Goal: Transaction & Acquisition: Purchase product/service

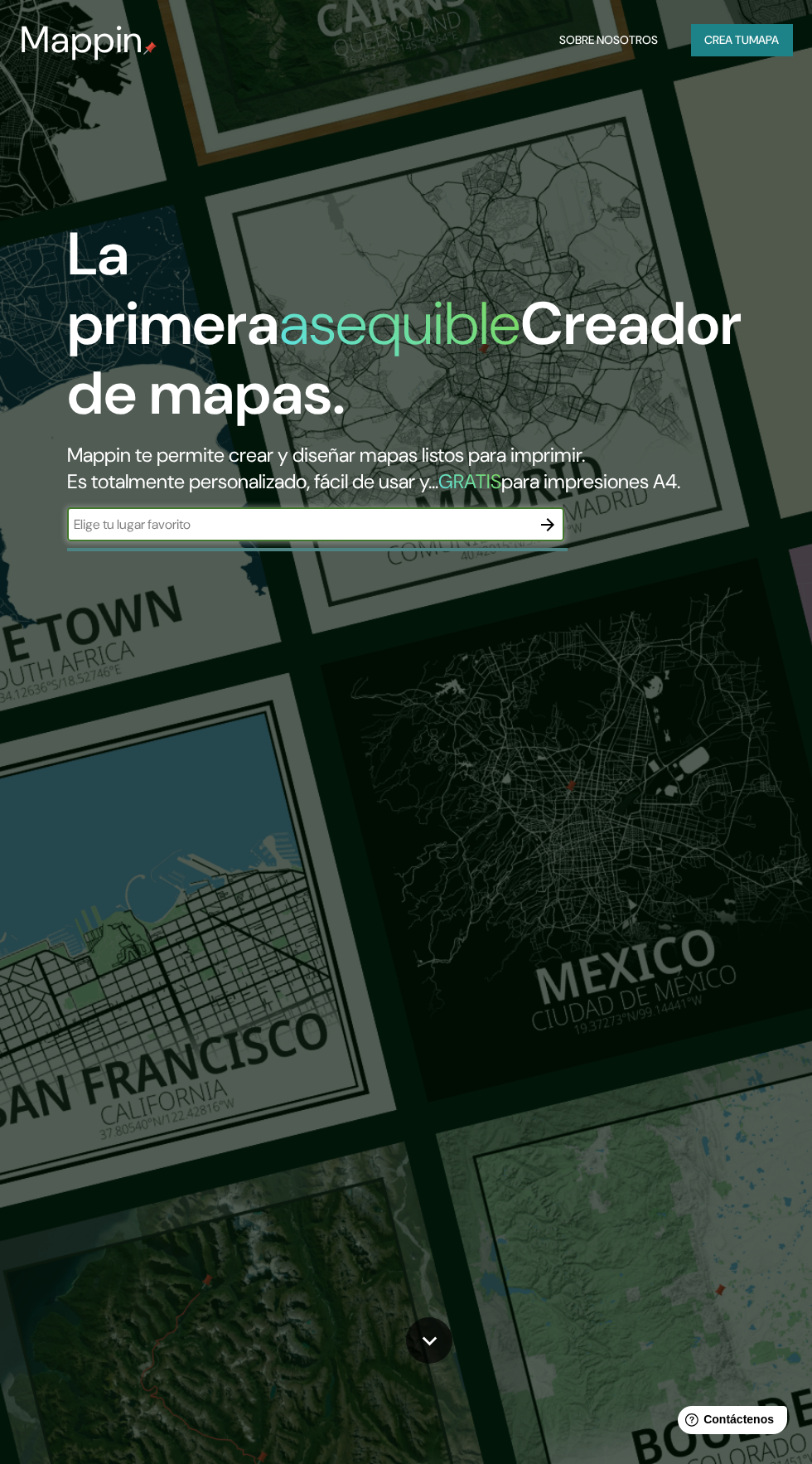
click at [464, 534] on input "text" at bounding box center [298, 524] width 464 height 19
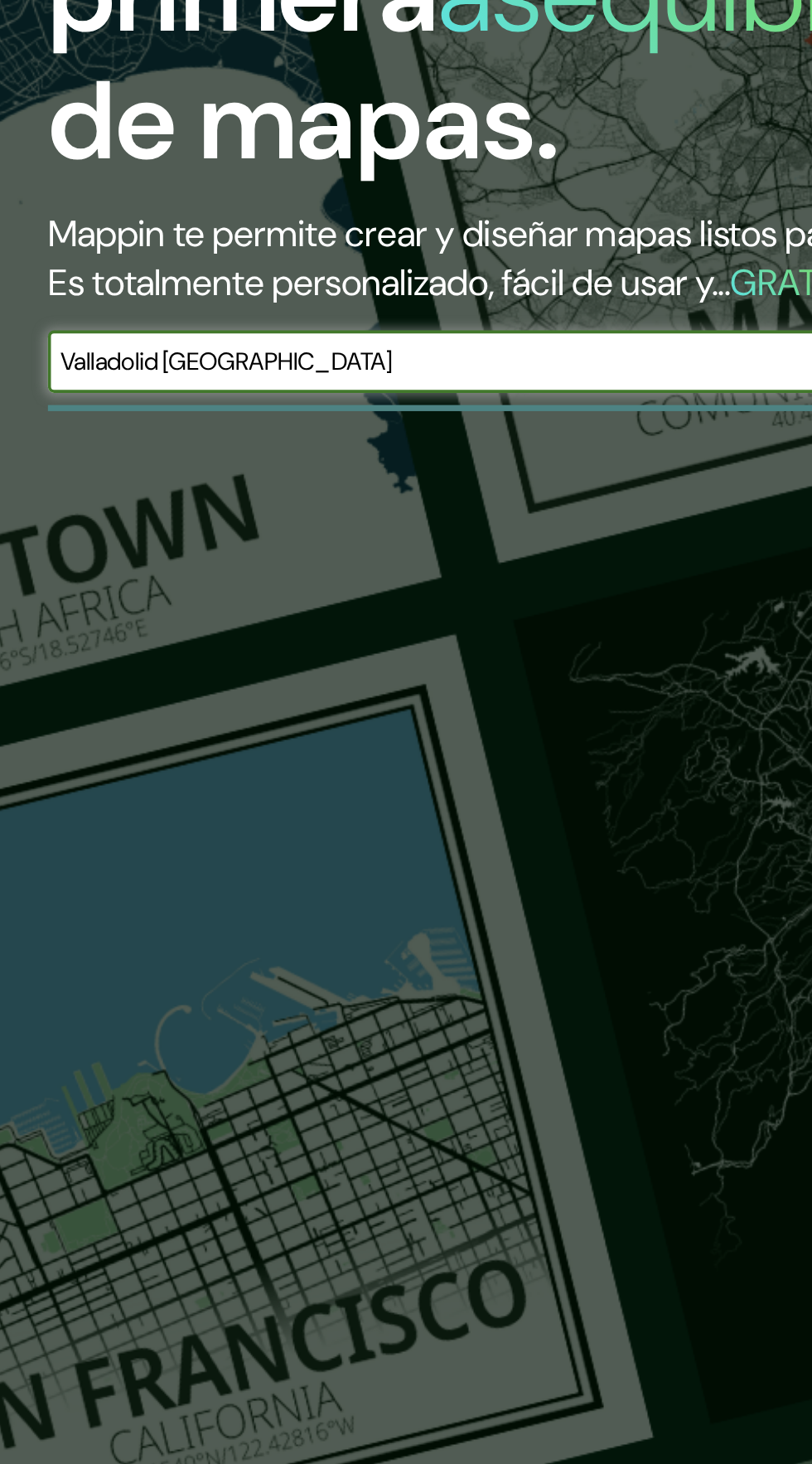
type input "Valladolid Yucatán"
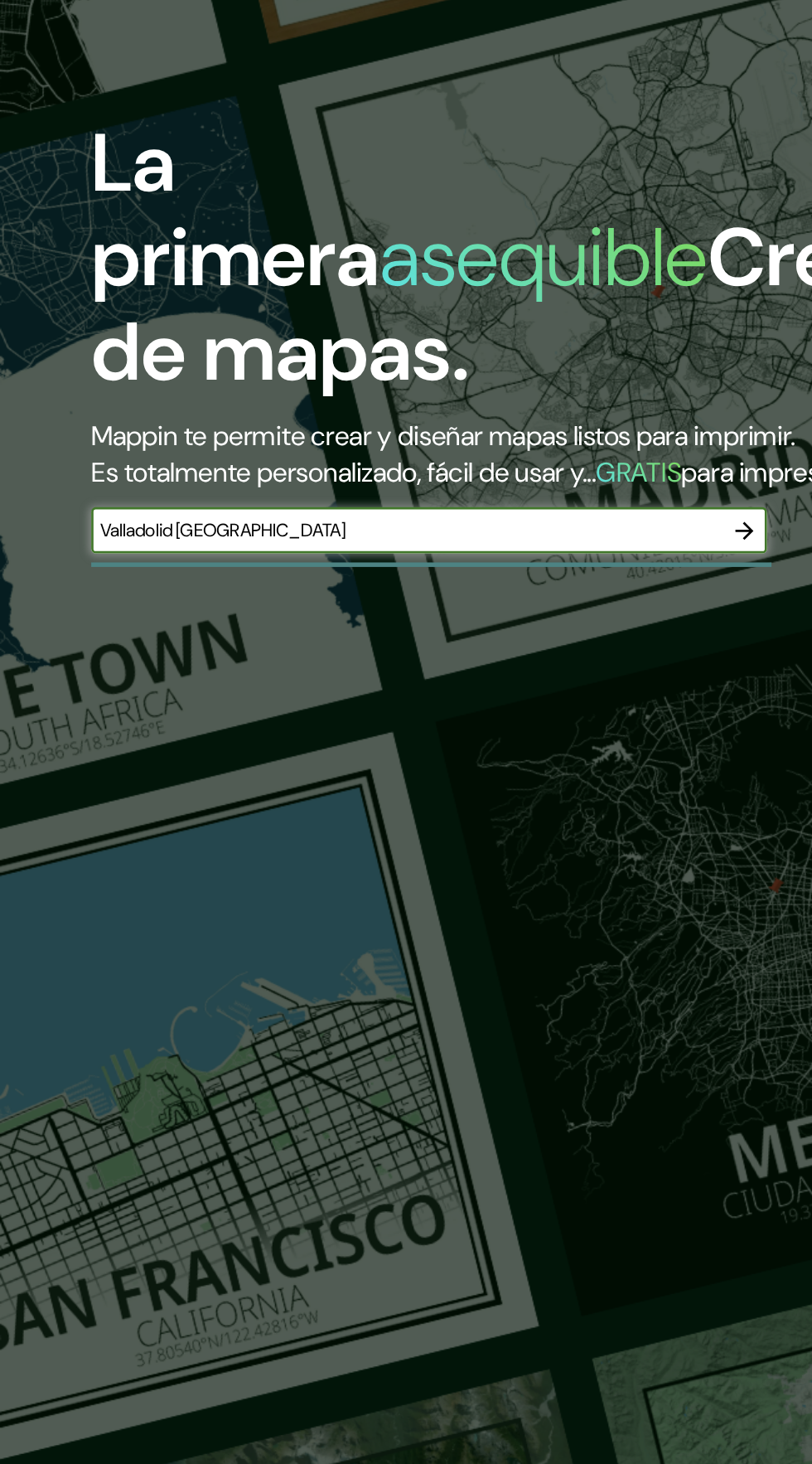
click at [549, 535] on icon "button" at bounding box center [547, 525] width 20 height 20
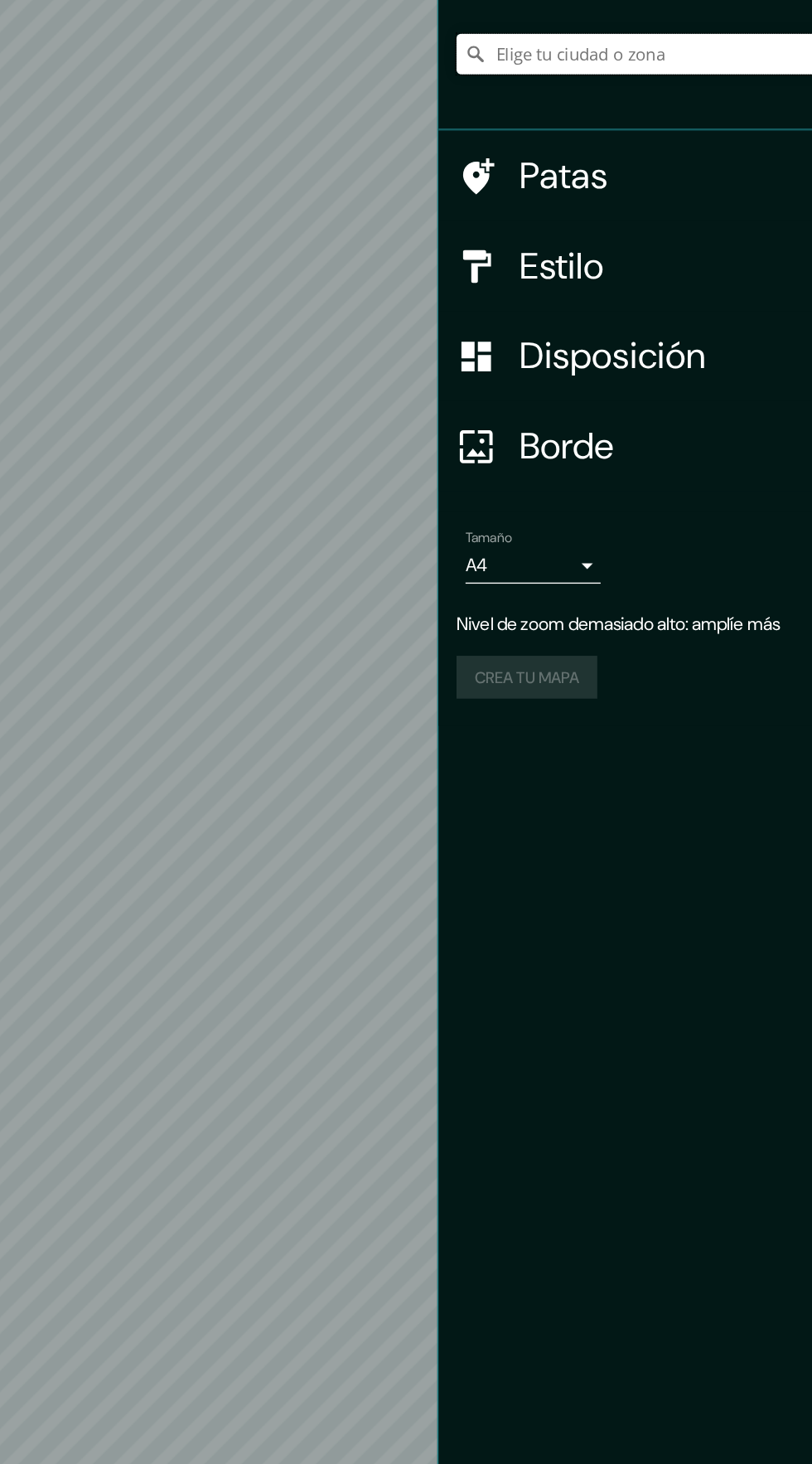
click at [604, 168] on input "Elige tu ciudad o zona" at bounding box center [653, 174] width 319 height 30
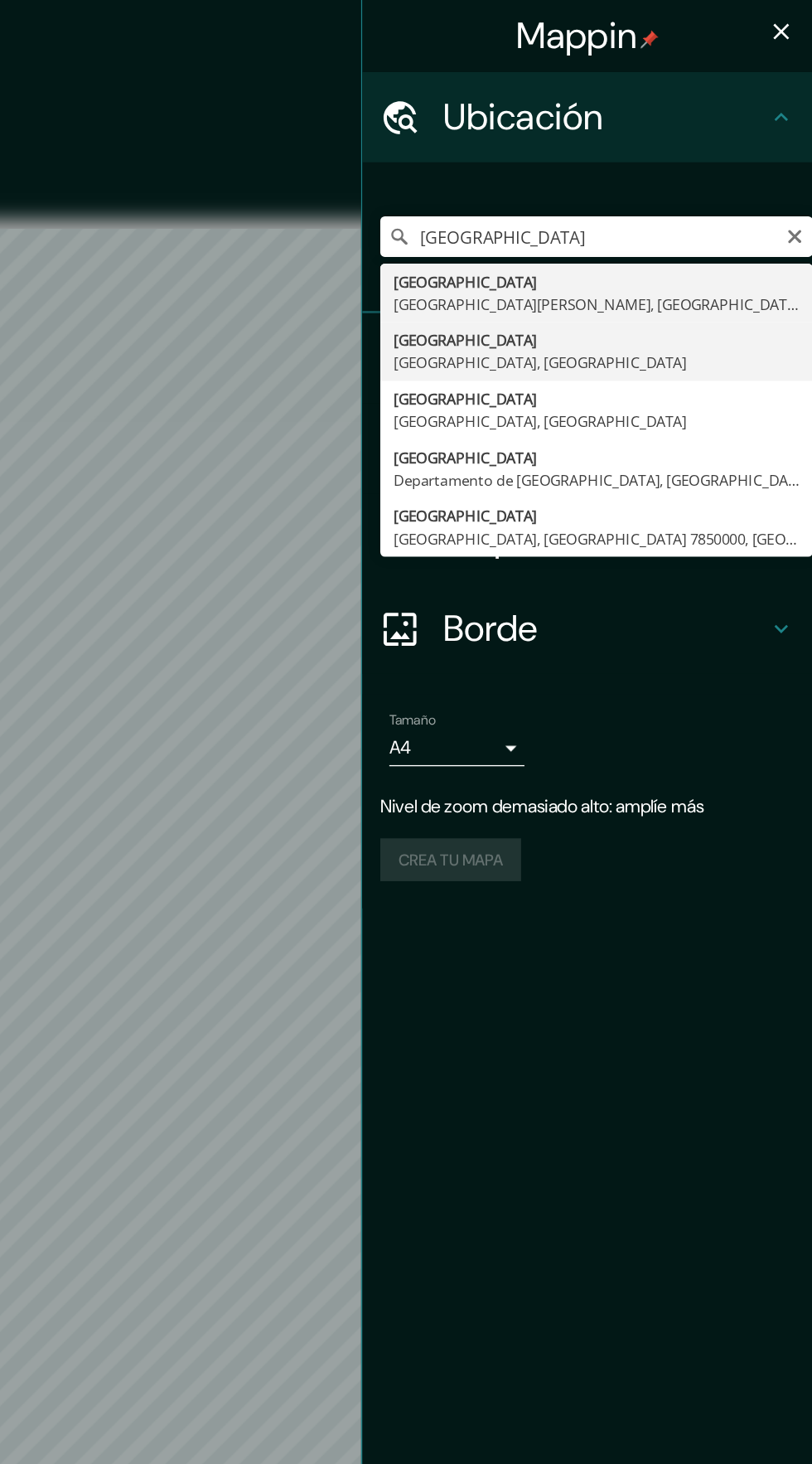
type input "Valladolid, Yucatán, México"
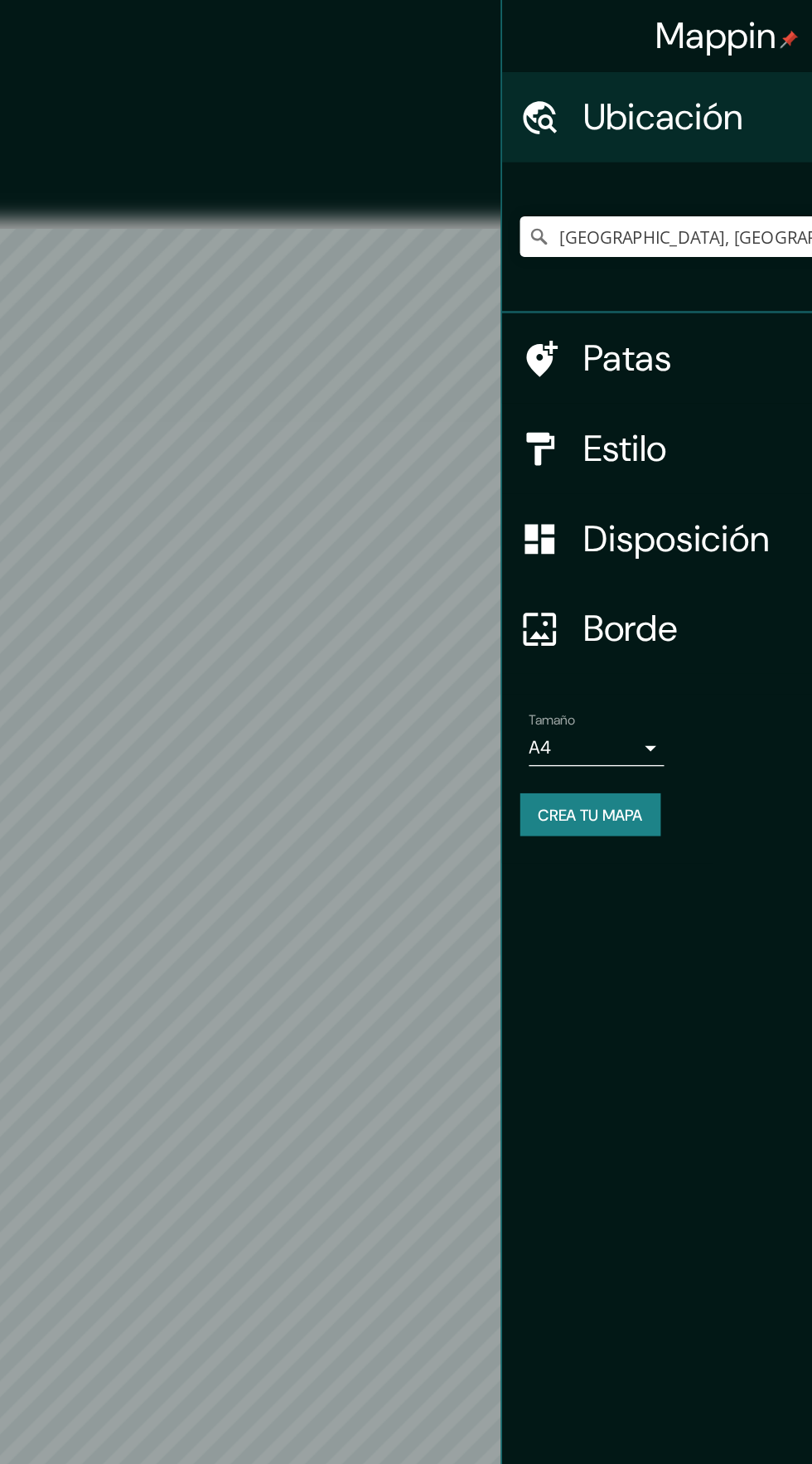
click at [633, 334] on h4 "Estilo" at bounding box center [659, 330] width 239 height 33
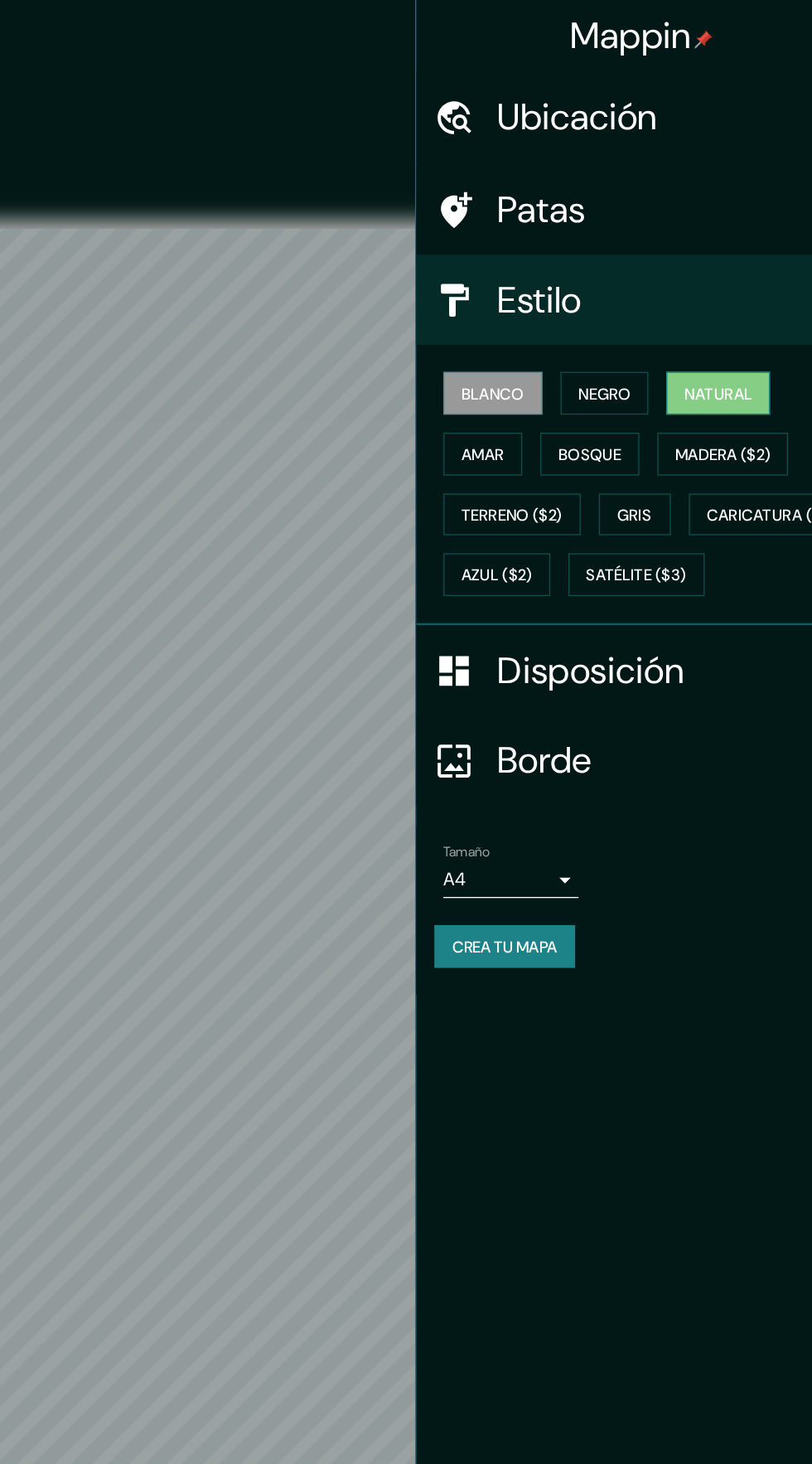
click at [721, 293] on font "Natural" at bounding box center [702, 289] width 49 height 15
click at [577, 383] on font "Terreno ($2)" at bounding box center [550, 379] width 74 height 15
click at [718, 296] on font "Natural" at bounding box center [702, 289] width 49 height 15
click at [645, 378] on font "Gris" at bounding box center [641, 379] width 25 height 15
click at [727, 298] on font "Natural" at bounding box center [702, 289] width 49 height 22
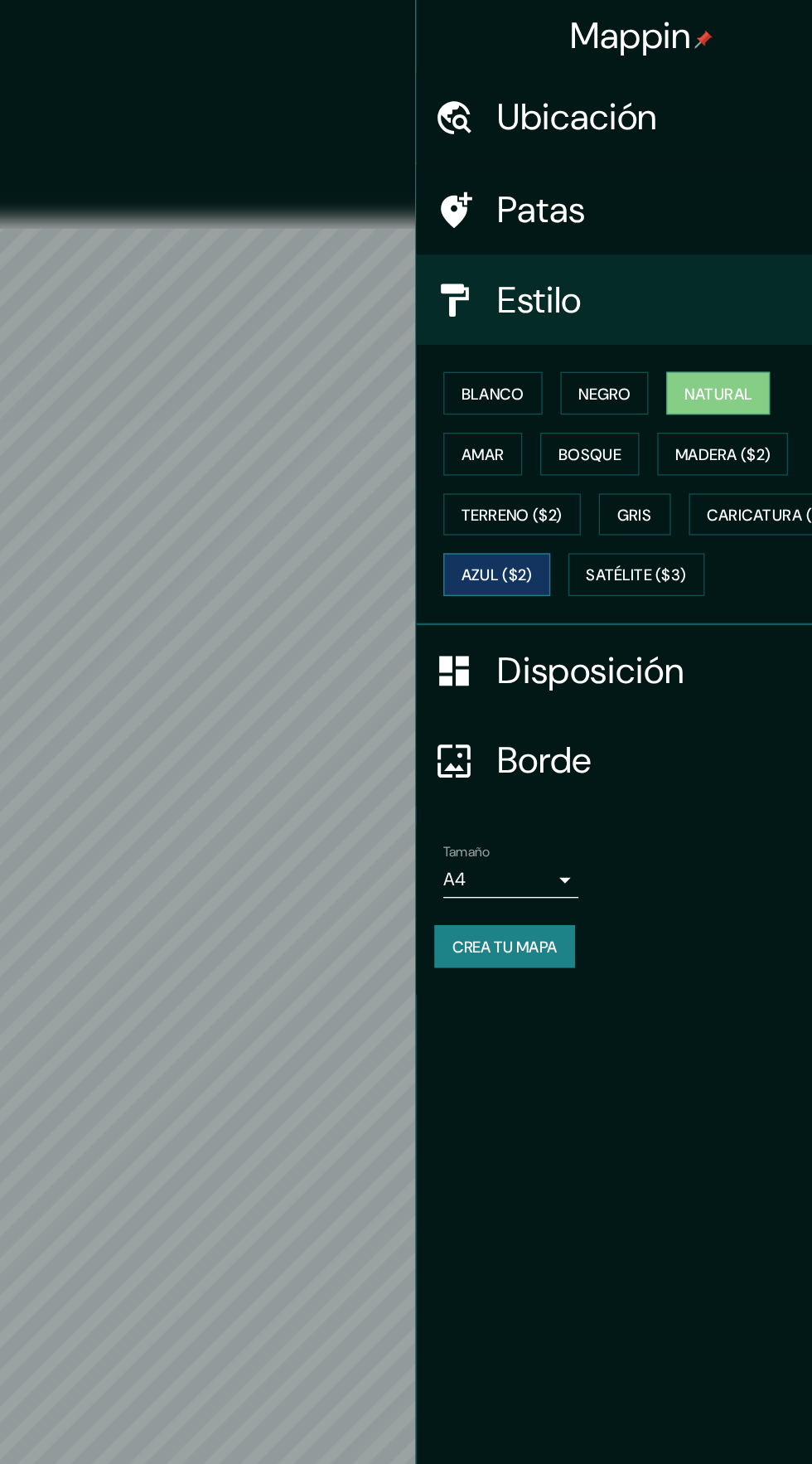
click at [579, 412] on button "Azul ($2)" at bounding box center [540, 422] width 79 height 31
click at [606, 431] on font "Satélite ($3)" at bounding box center [643, 423] width 74 height 15
click at [720, 289] on font "Natural" at bounding box center [702, 289] width 49 height 15
click at [653, 511] on font "Disposición" at bounding box center [608, 493] width 136 height 35
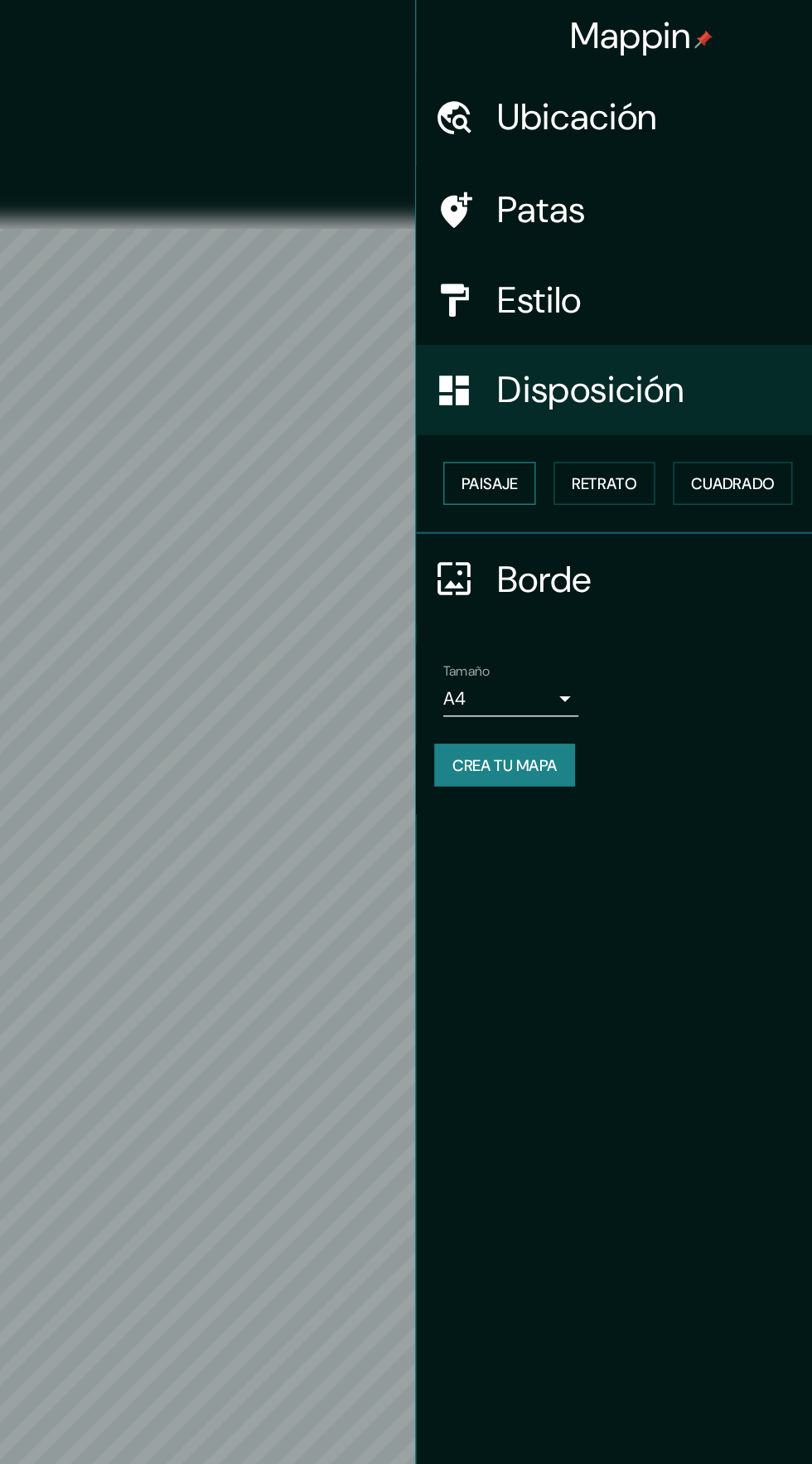
click at [532, 359] on font "Paisaje" at bounding box center [534, 355] width 41 height 15
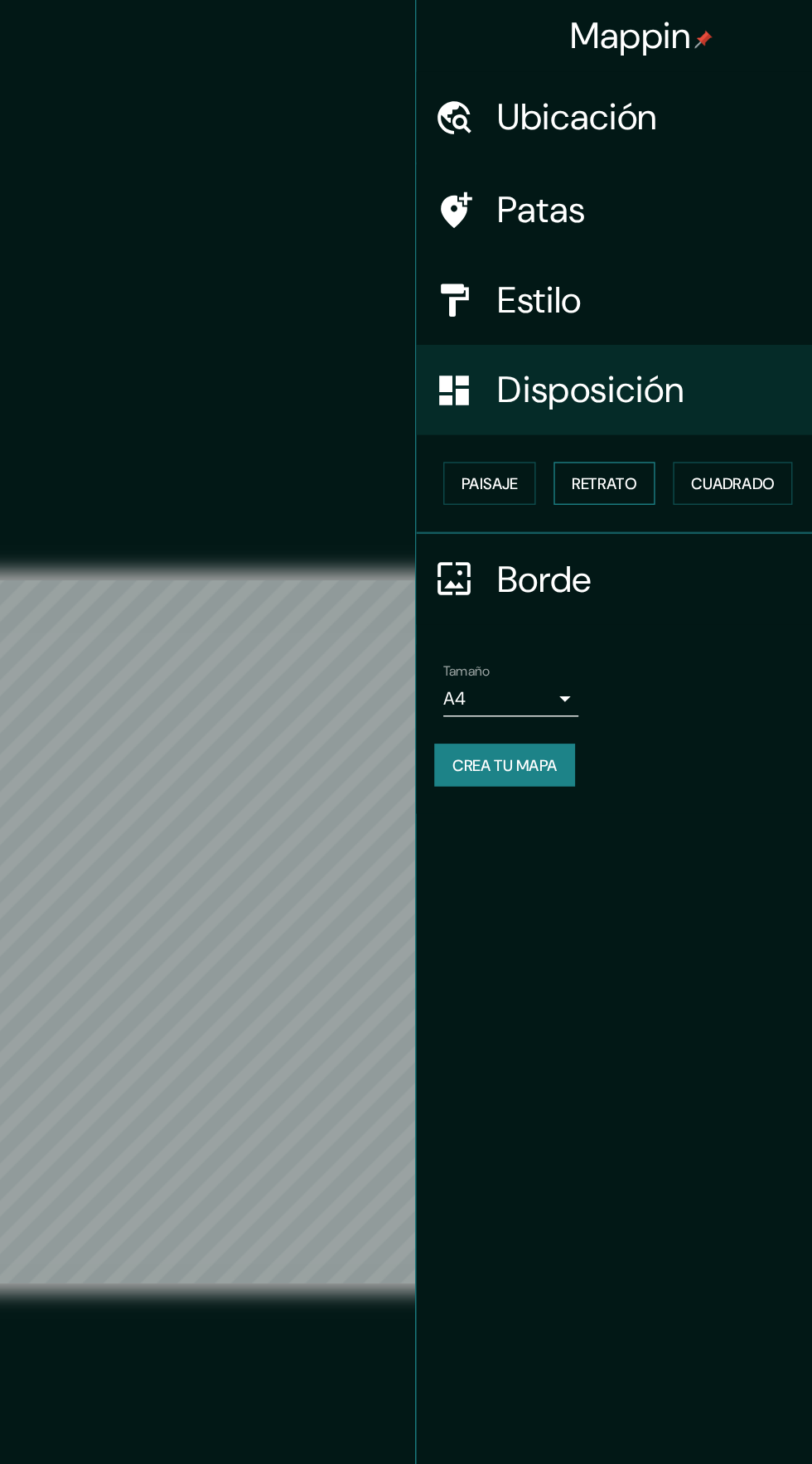
click at [633, 363] on font "Retrato" at bounding box center [619, 355] width 49 height 15
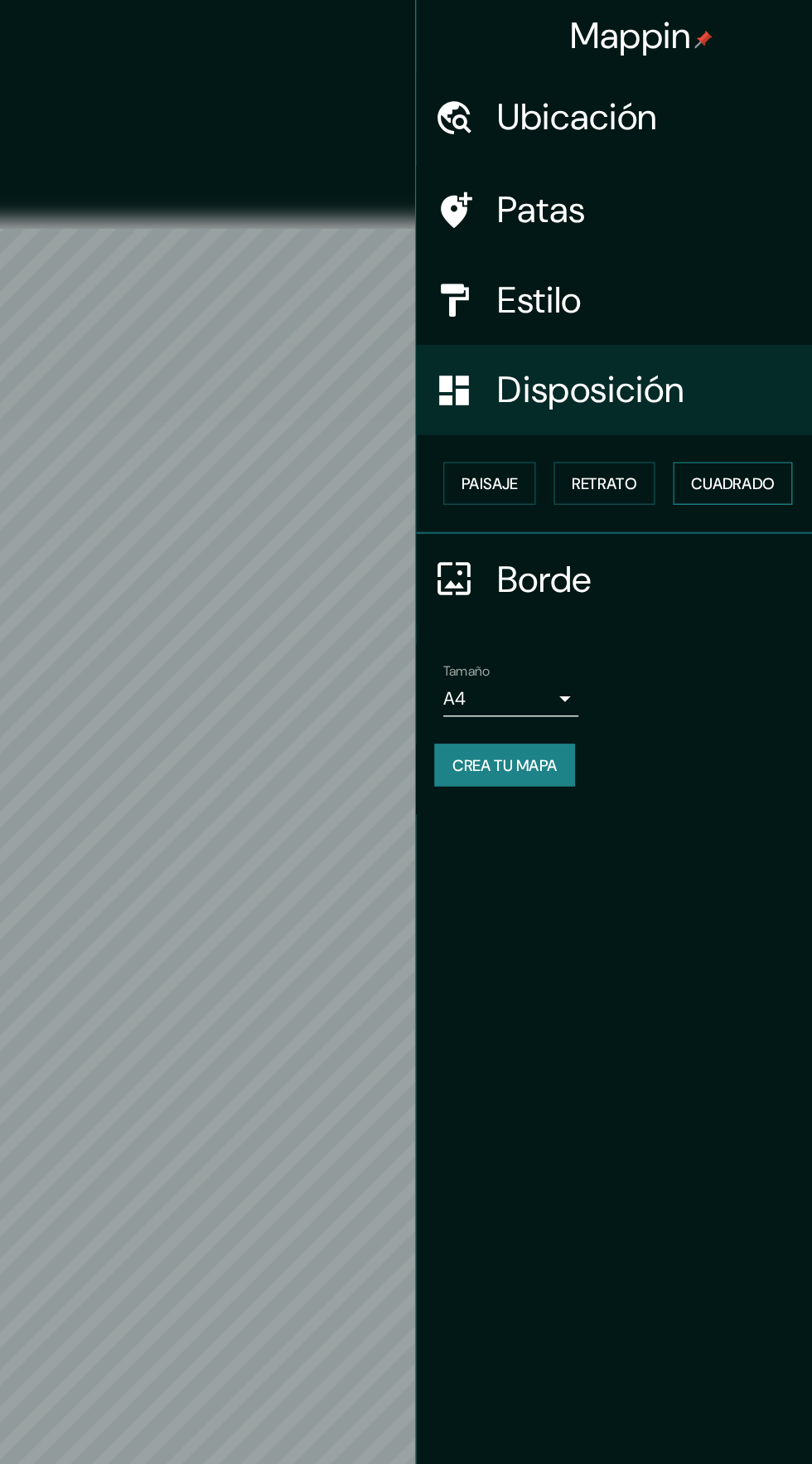
click at [720, 350] on font "Cuadrado" at bounding box center [713, 355] width 61 height 15
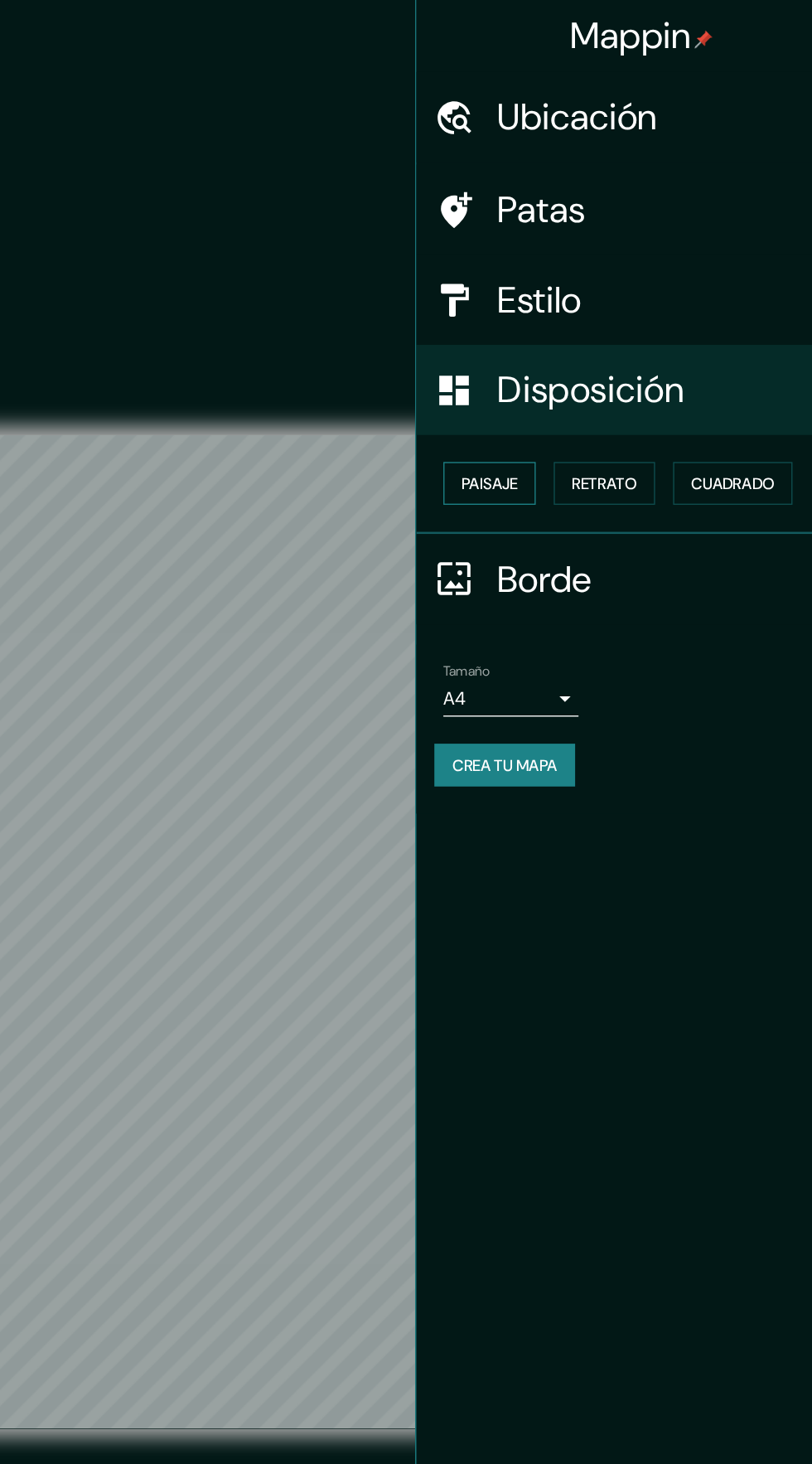
click at [541, 355] on font "Paisaje" at bounding box center [534, 355] width 41 height 15
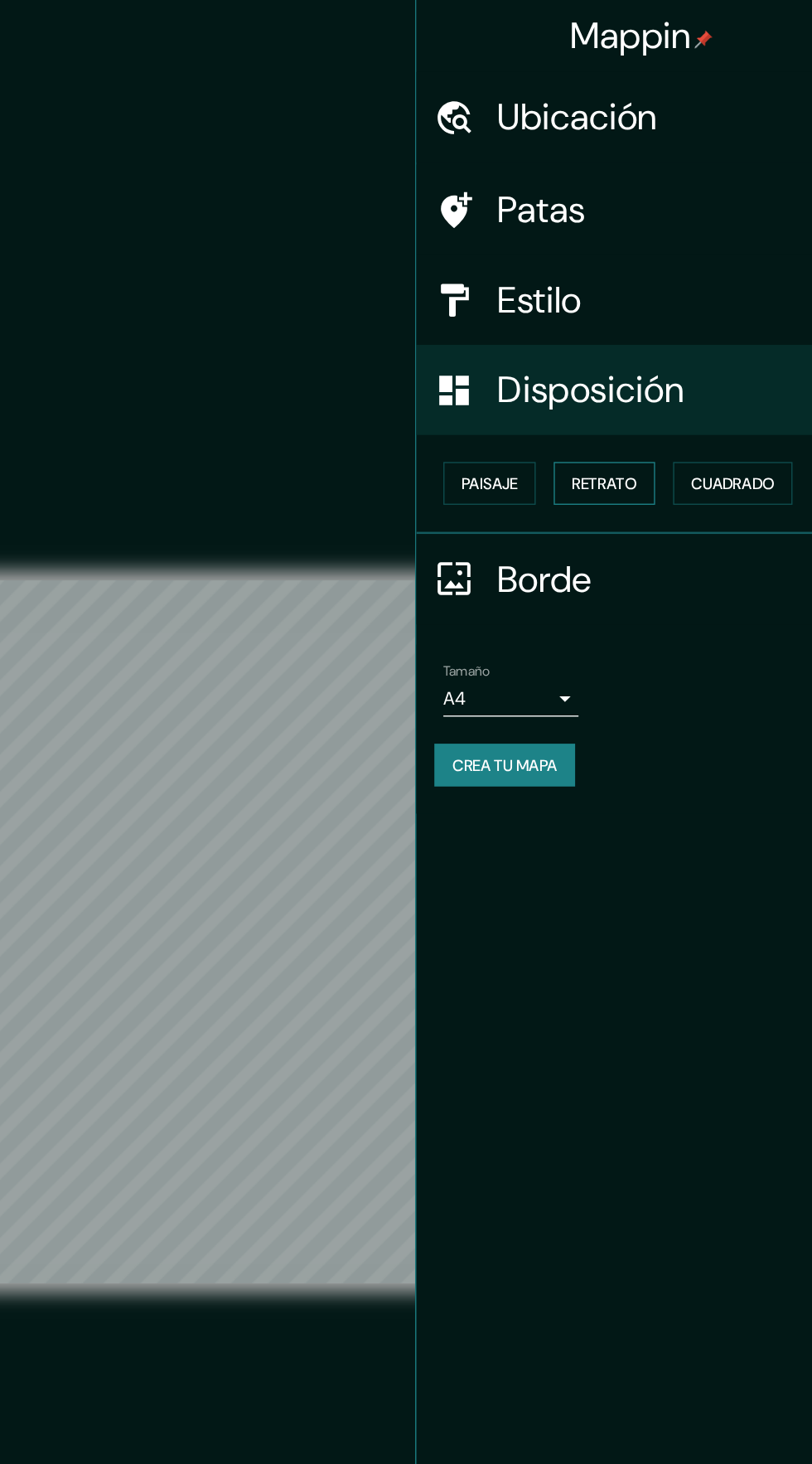
click at [639, 364] on font "Retrato" at bounding box center [619, 356] width 49 height 22
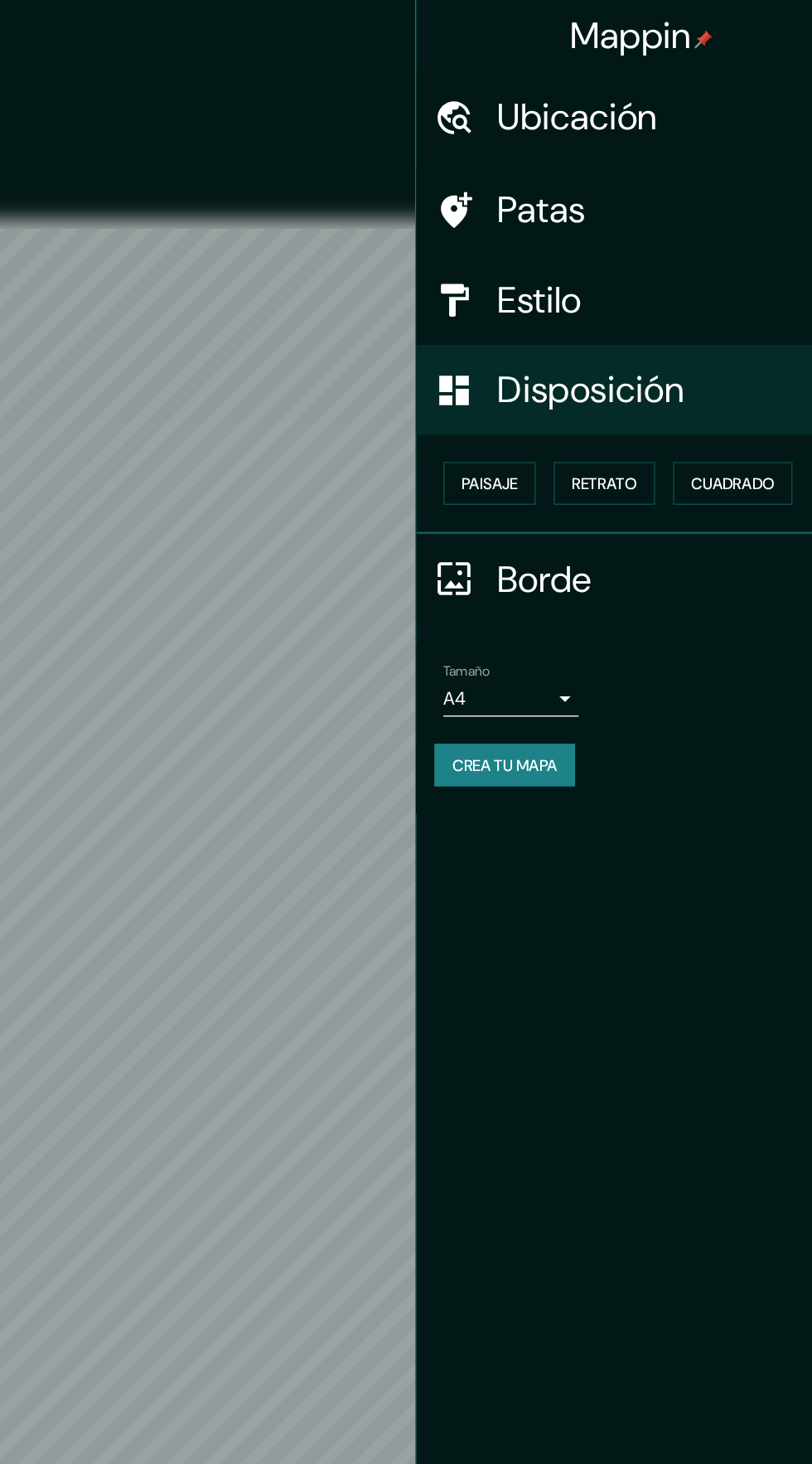
click at [606, 434] on font "Borde" at bounding box center [575, 426] width 70 height 35
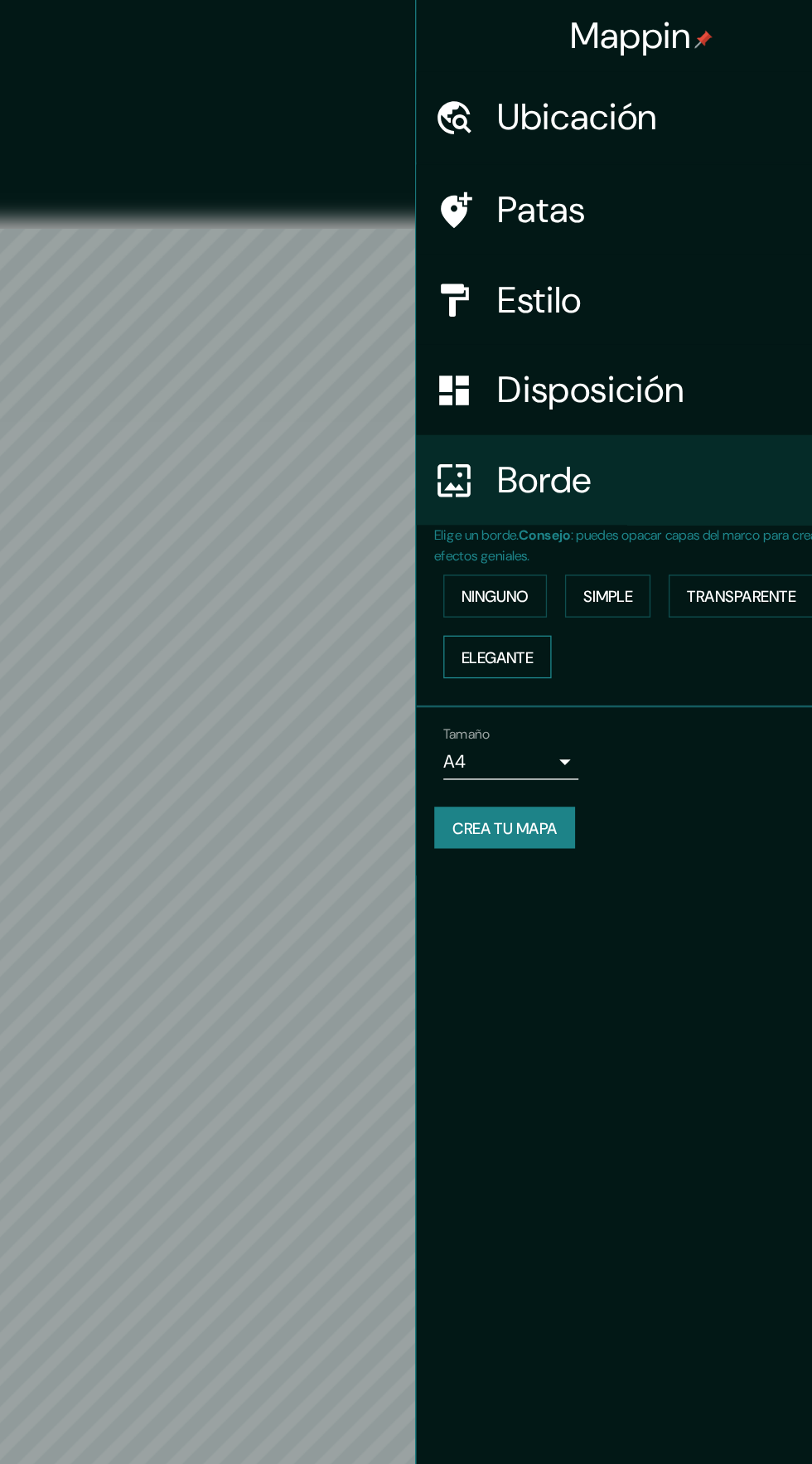
click at [567, 483] on font "Elegante" at bounding box center [540, 483] width 53 height 15
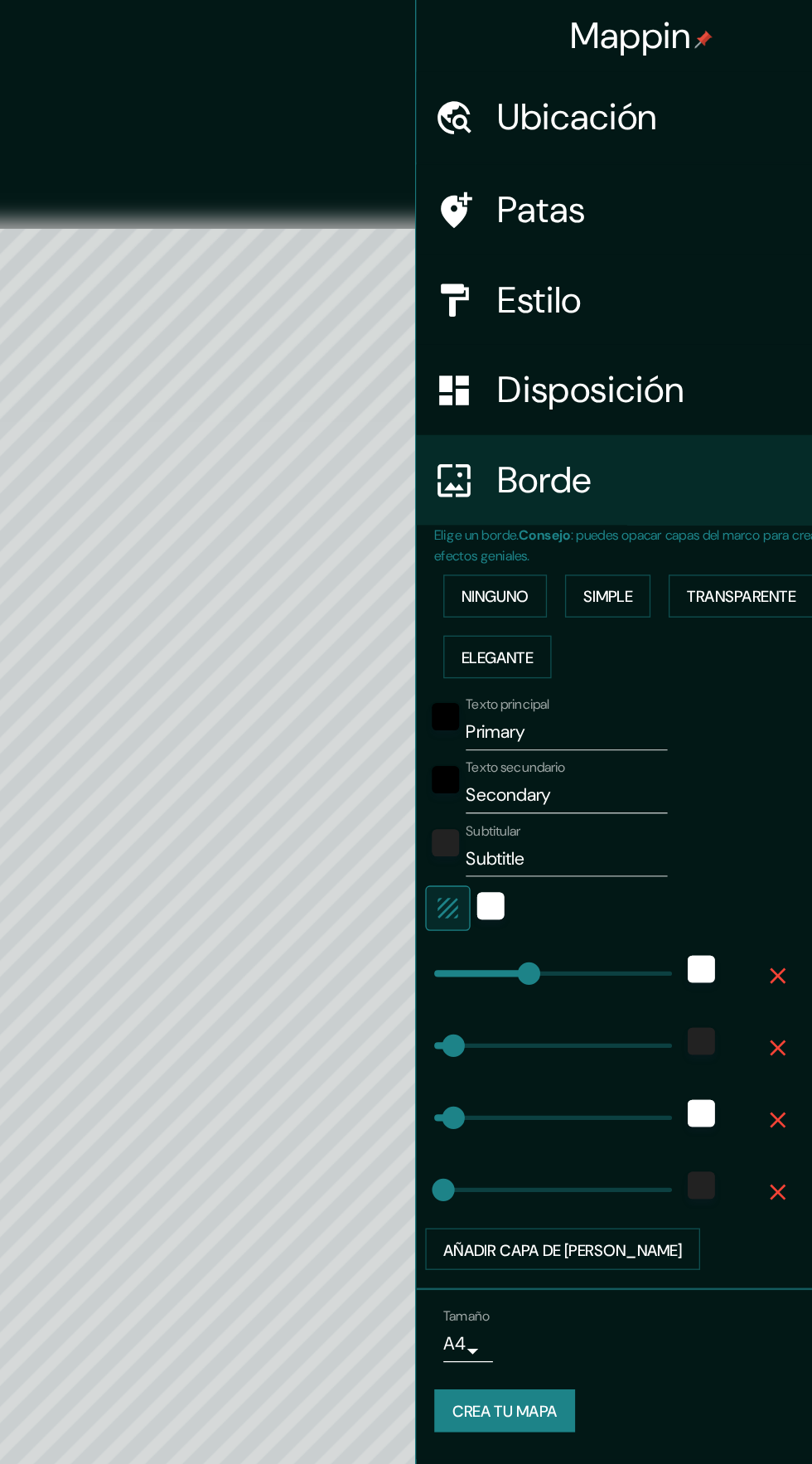
click at [582, 563] on font "Texto secundario" at bounding box center [554, 564] width 74 height 13
click at [582, 572] on input "Secondary" at bounding box center [591, 585] width 148 height 27
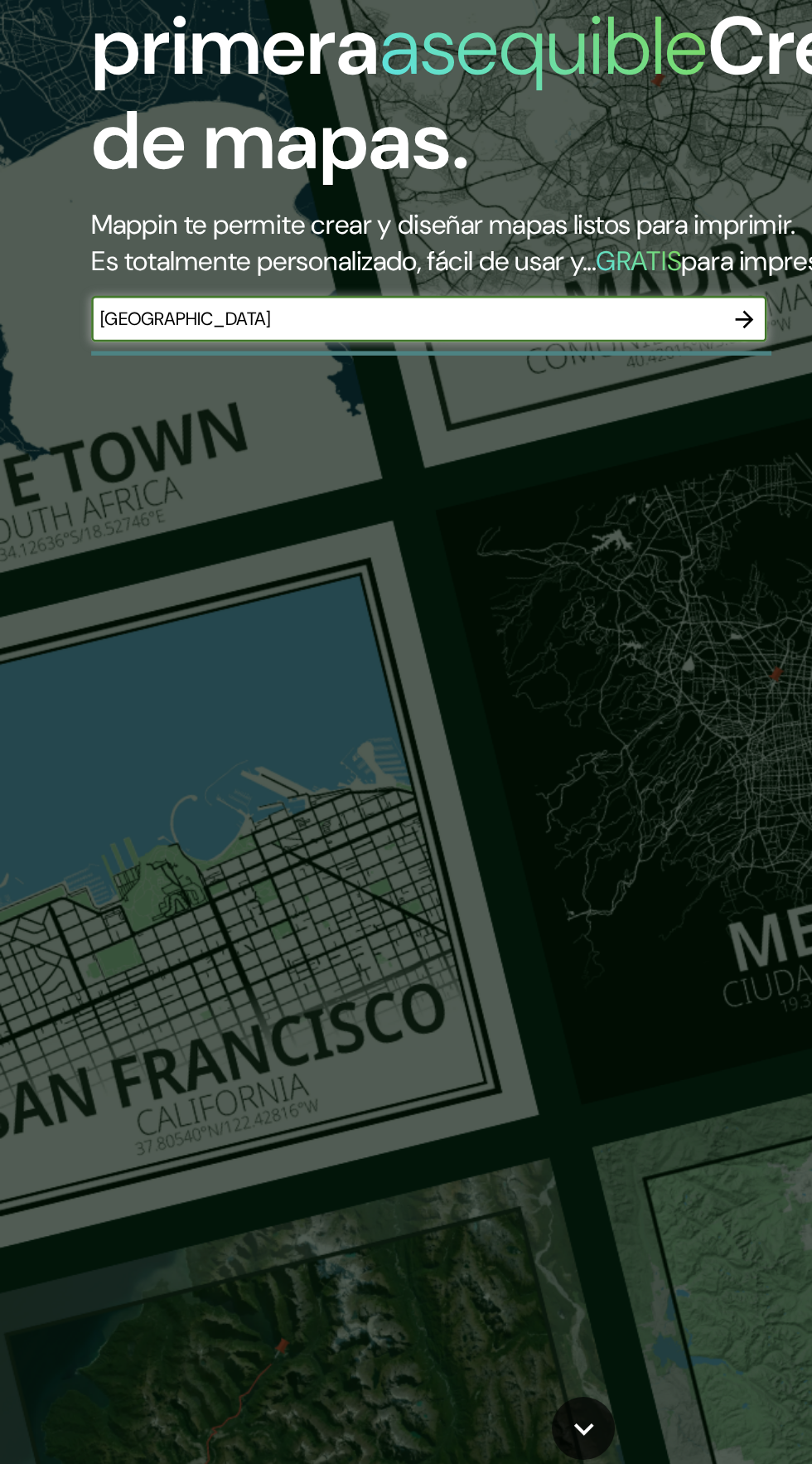
type input "Valladolid"
click at [547, 541] on button "button" at bounding box center [547, 525] width 33 height 33
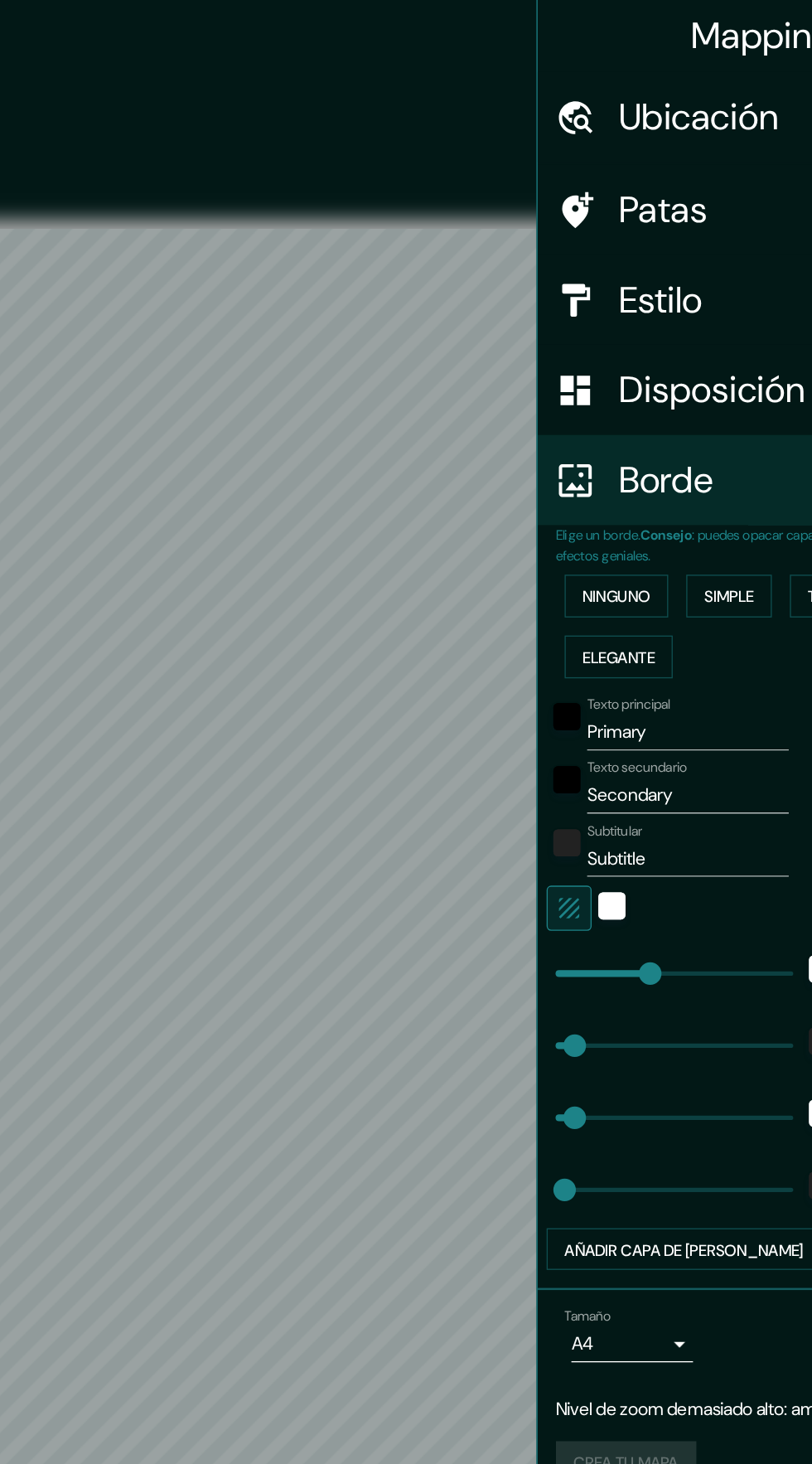
click at [616, 102] on font "Ubicación" at bounding box center [599, 86] width 118 height 35
type input "78"
type input "39"
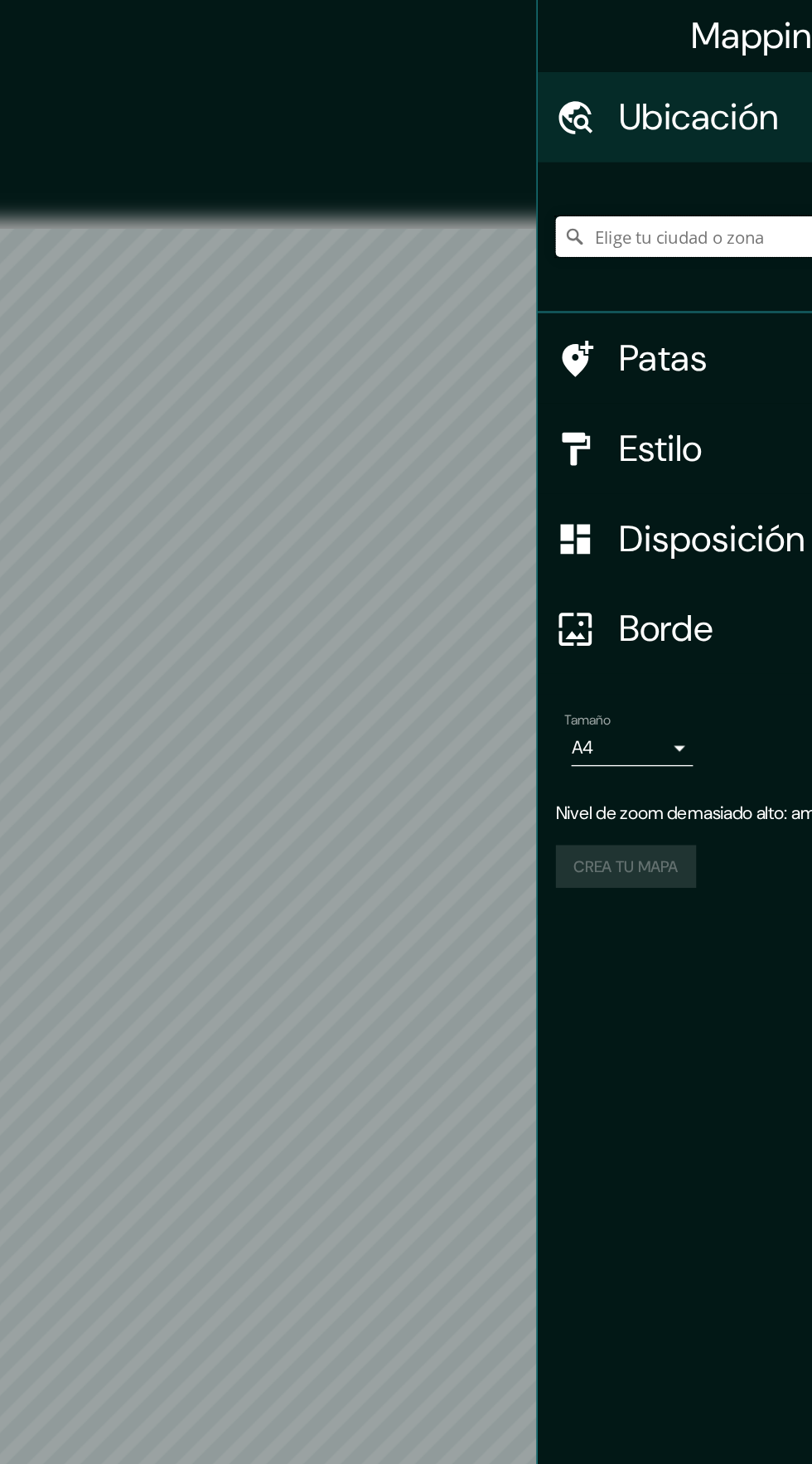
click at [630, 170] on input "Elige tu ciudad o zona" at bounding box center [653, 174] width 319 height 30
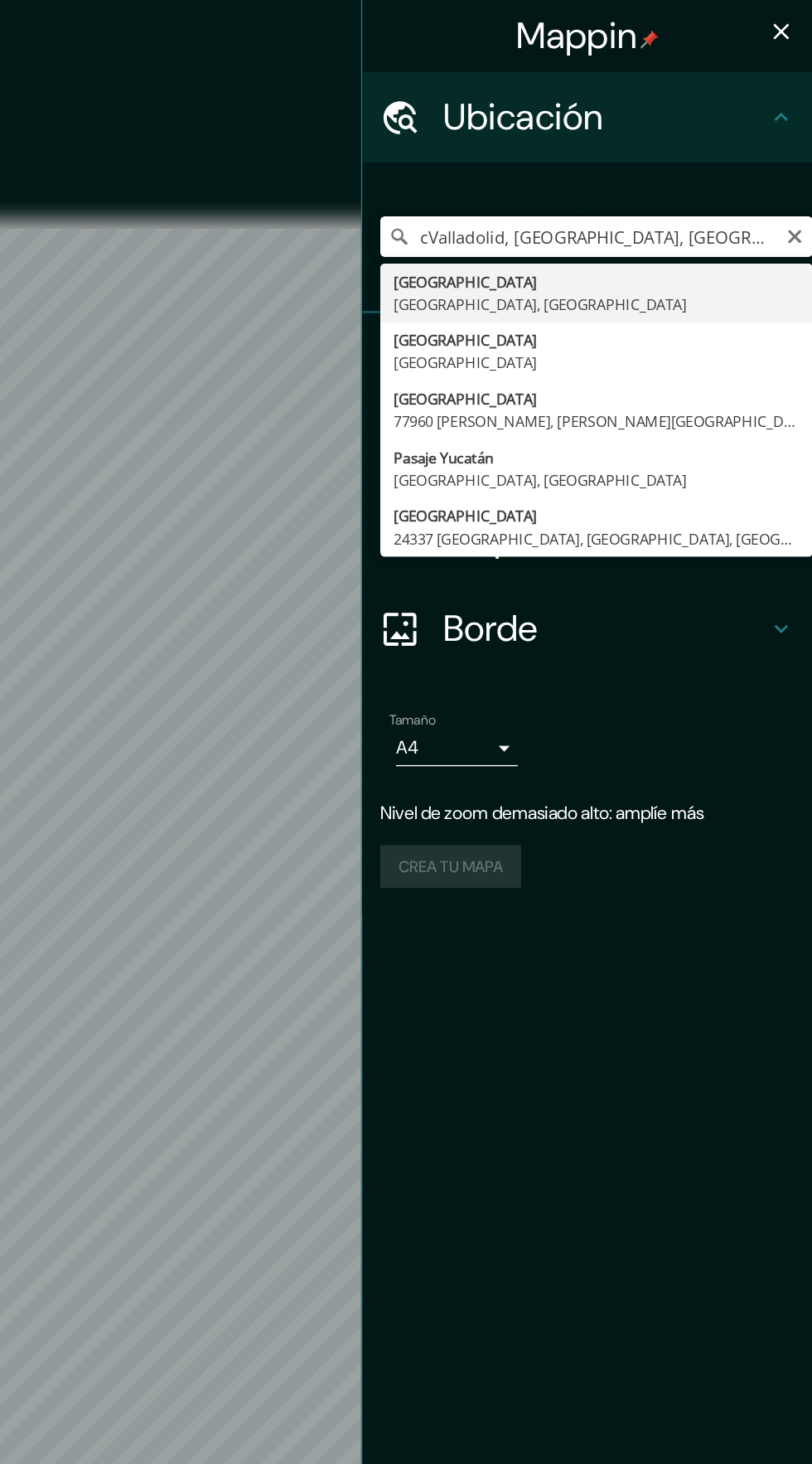
type input "cValladolid, Yucatán, México"
click at [789, 23] on icon "button" at bounding box center [788, 23] width 12 height 12
type input "78"
type input "39"
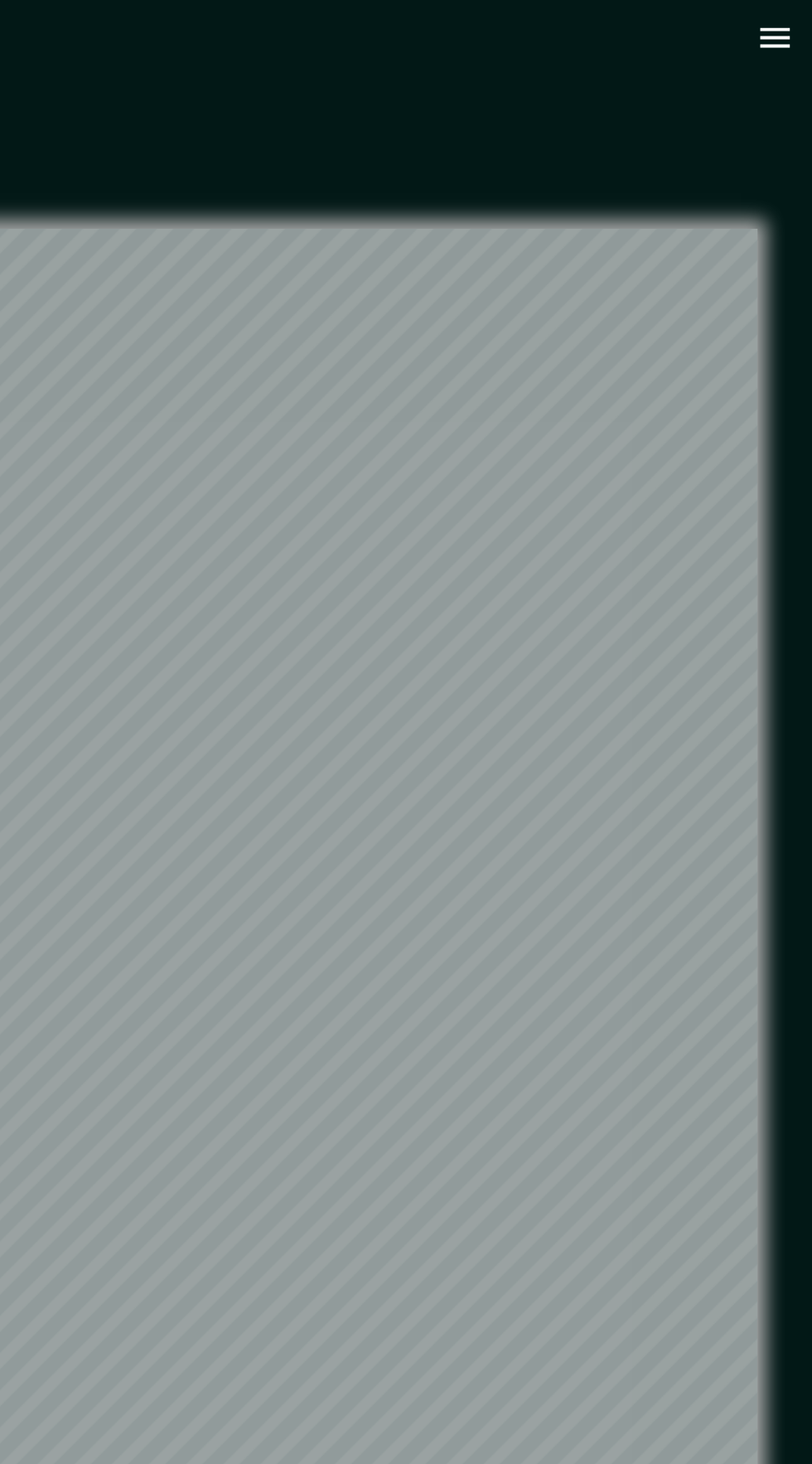
click at [769, 34] on button "button" at bounding box center [785, 27] width 42 height 42
type input "78"
type input "39"
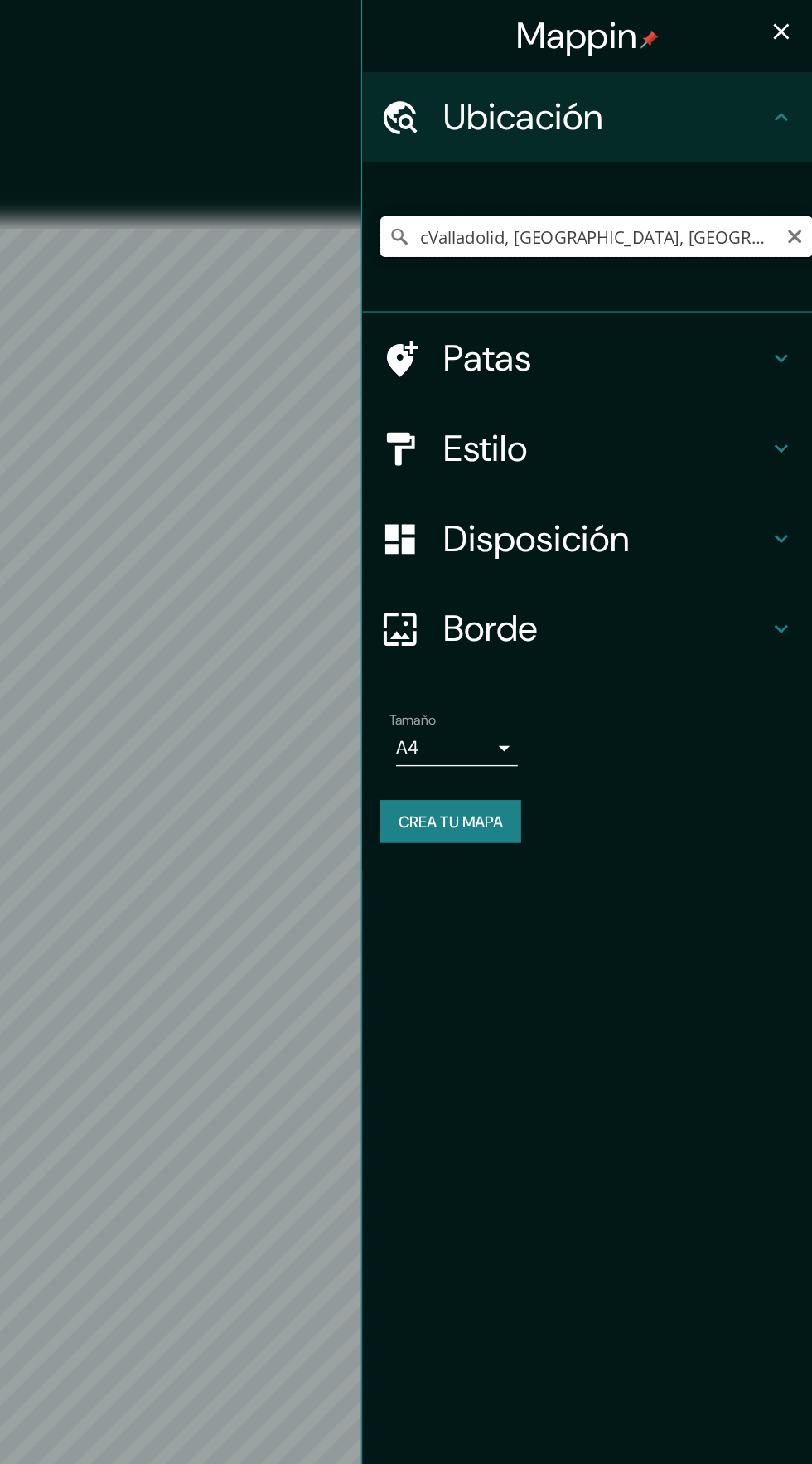
click at [672, 179] on input "cValladolid, Yucatán, México" at bounding box center [653, 174] width 319 height 30
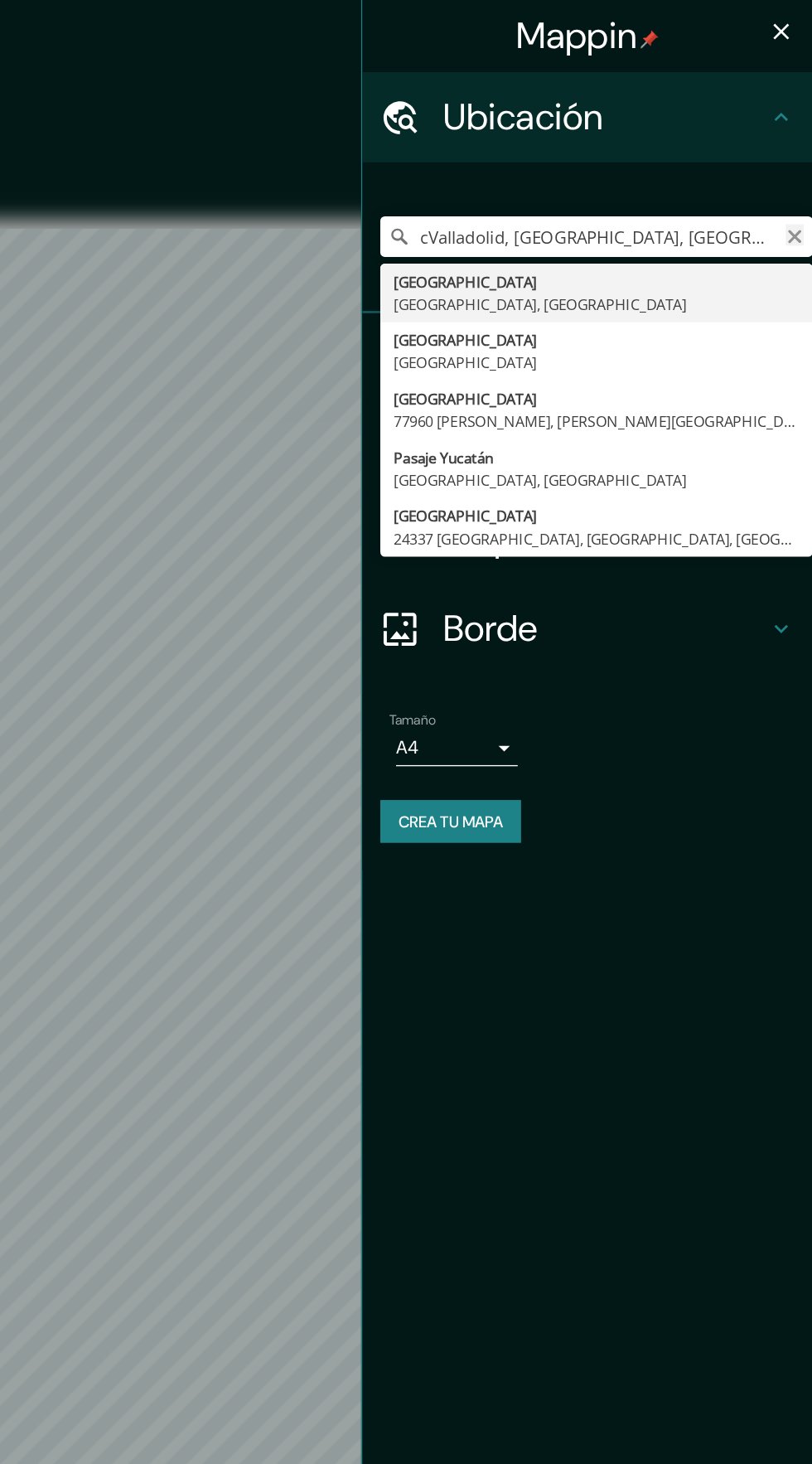
click at [798, 174] on icon "Claro" at bounding box center [798, 174] width 10 height 10
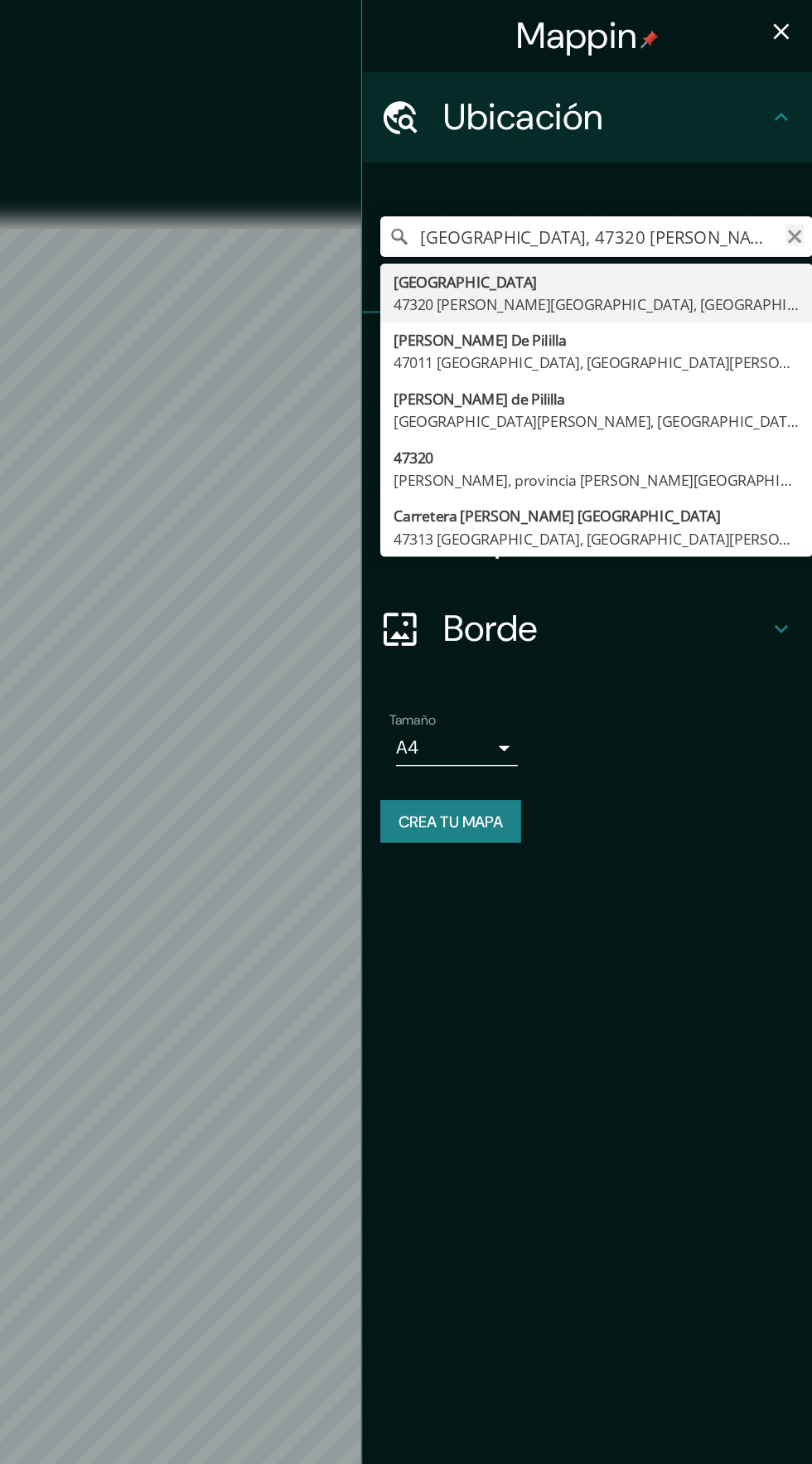
type input "bCalle Parque, 47320 Montemayor de Pililla, provincia de Valladolid, España"
click at [799, 174] on icon "Claro" at bounding box center [798, 174] width 10 height 10
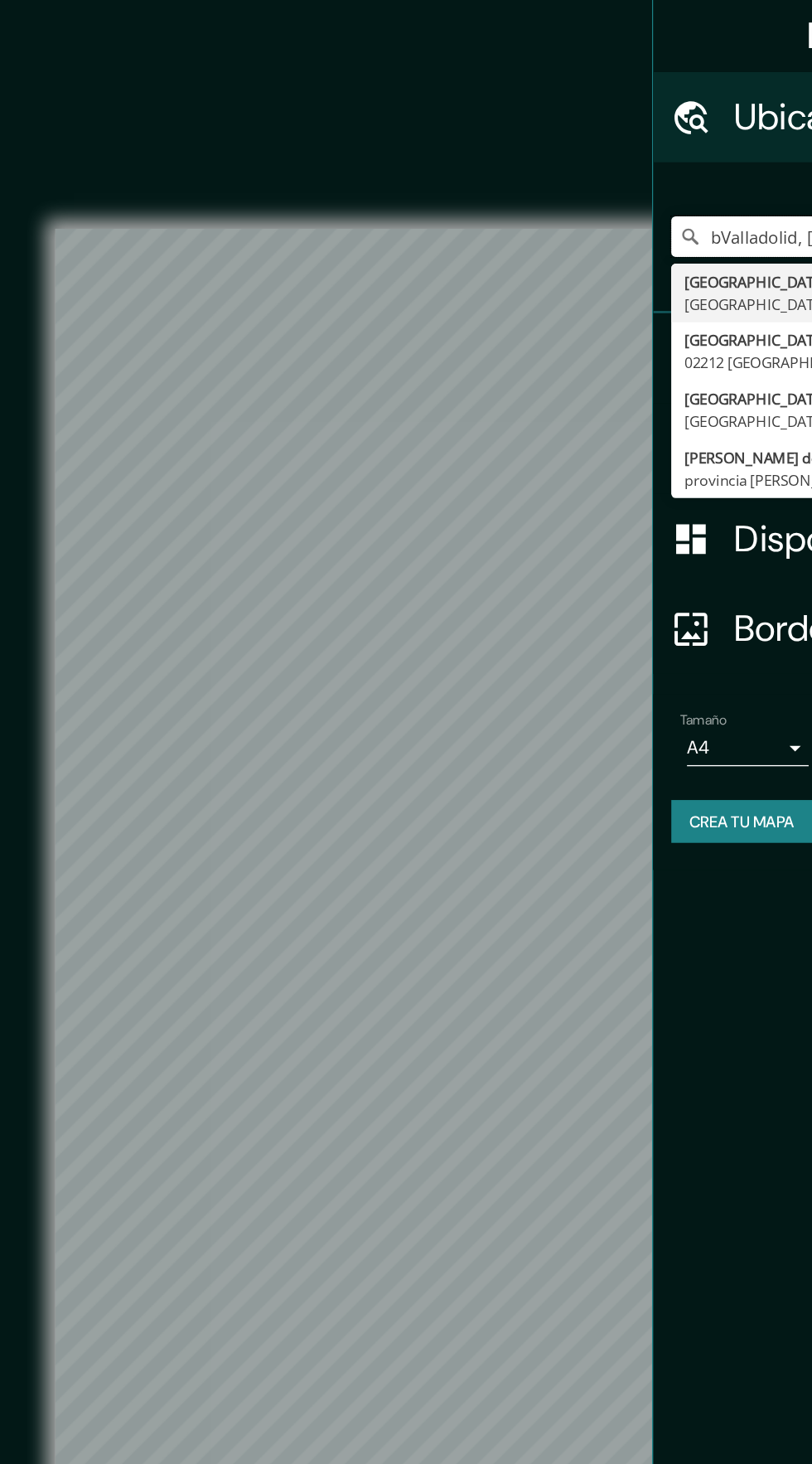
type input "Valladolid, Yucatán, México"
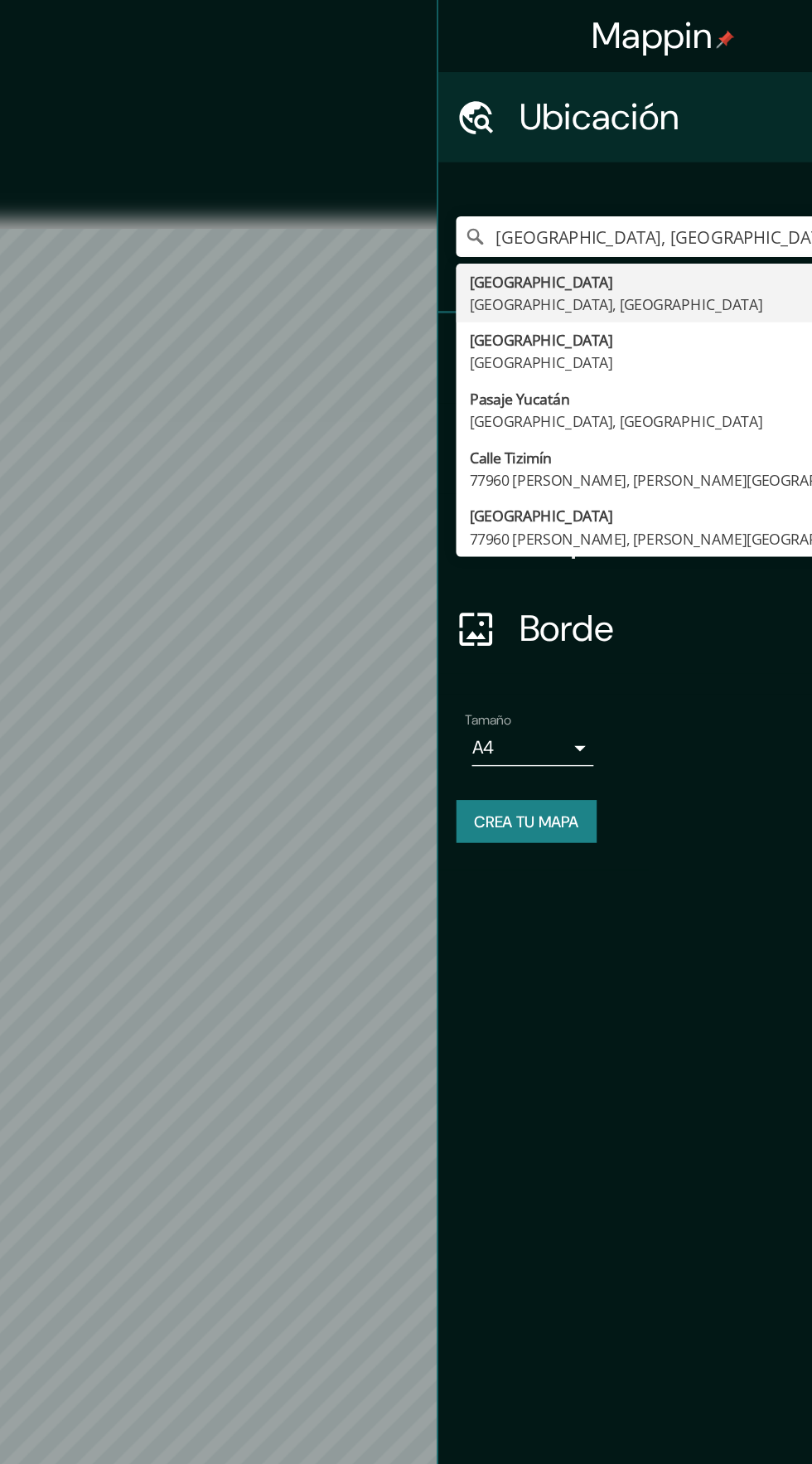
click at [619, 480] on div "Borde" at bounding box center [646, 462] width 331 height 66
type input "78"
type input "39"
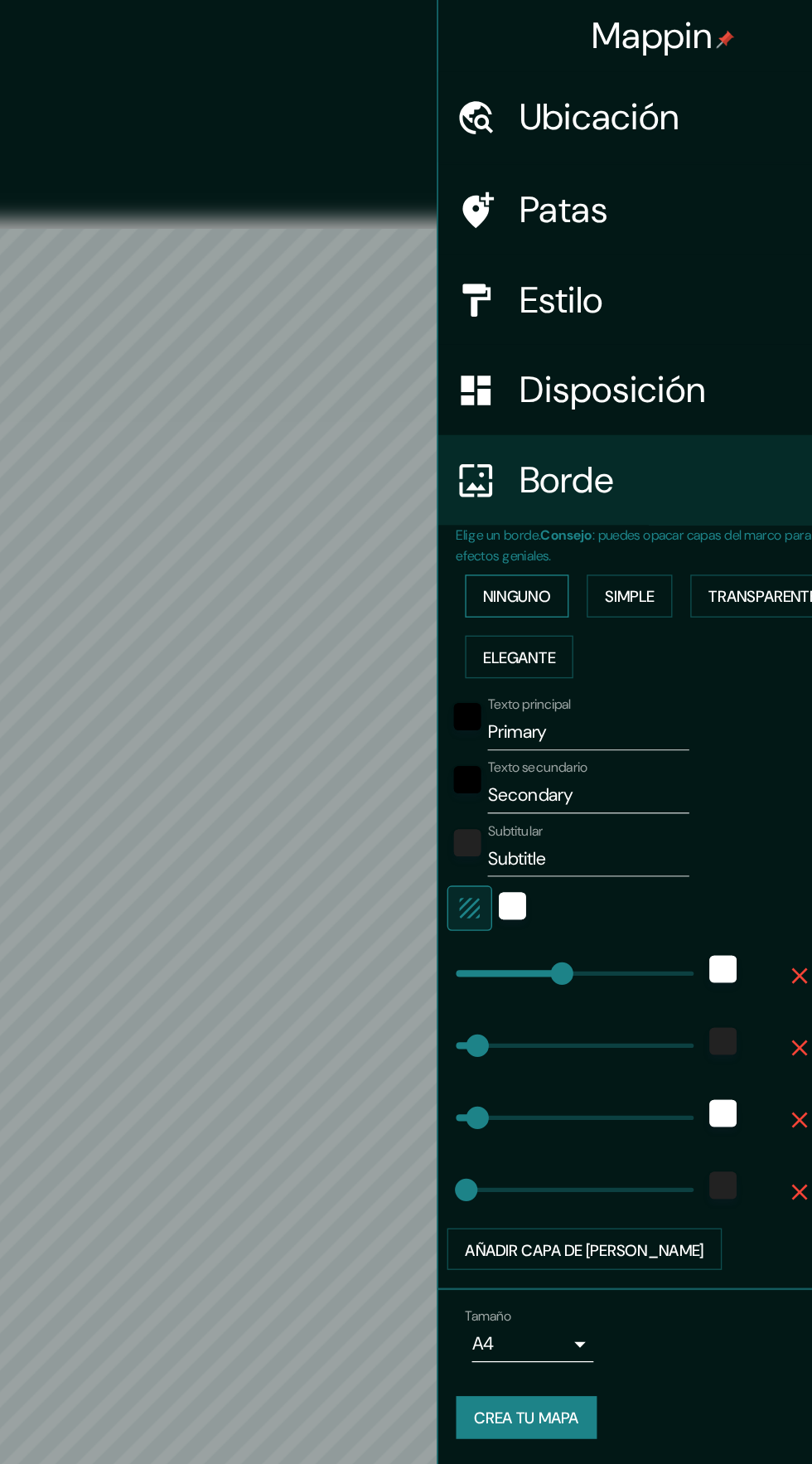
click at [567, 481] on font "Elegante" at bounding box center [540, 483] width 53 height 15
click at [564, 445] on font "Ninguno" at bounding box center [538, 439] width 49 height 15
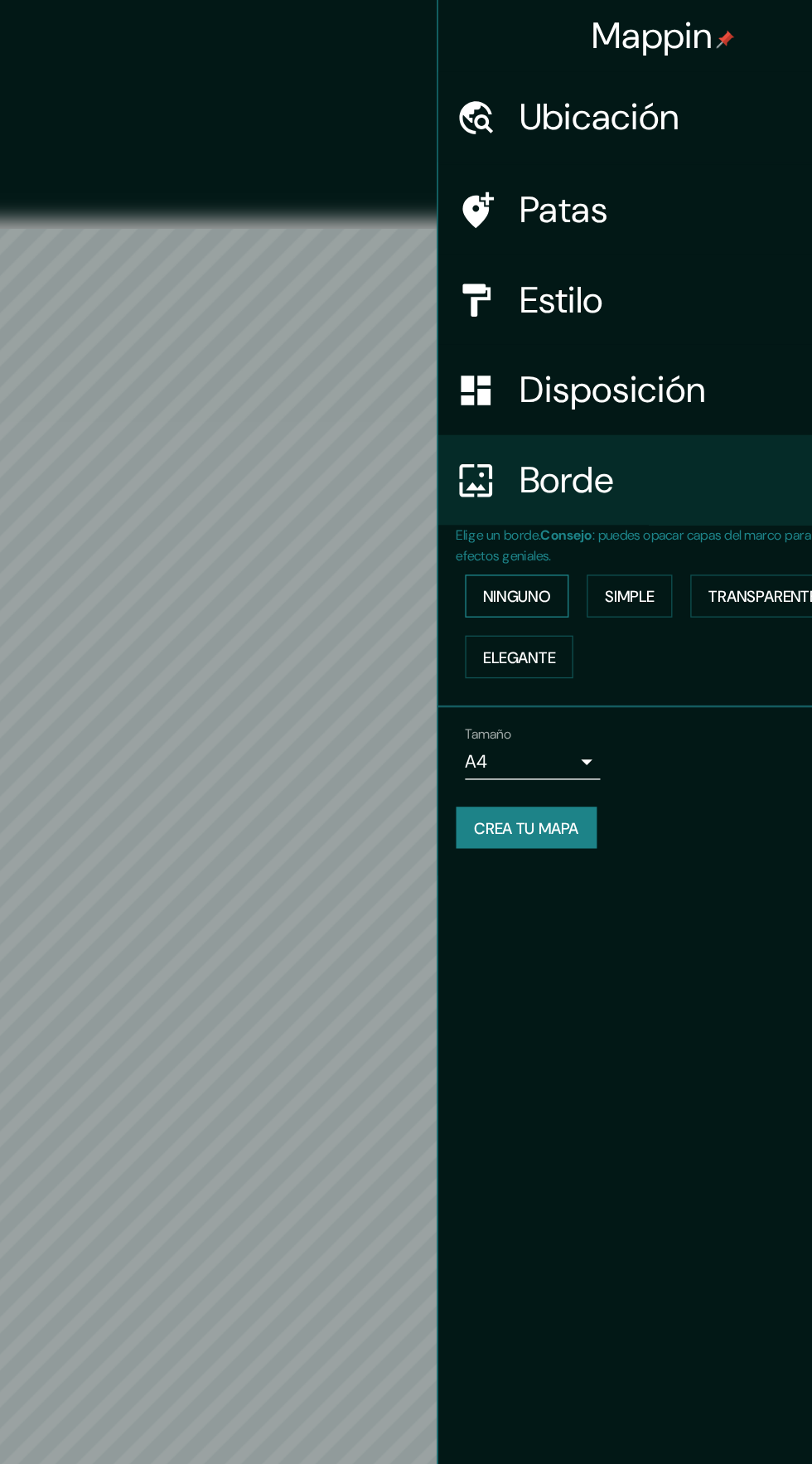
click at [568, 438] on button "Ninguno" at bounding box center [538, 439] width 76 height 31
click at [579, 471] on button "Elegante" at bounding box center [540, 483] width 80 height 31
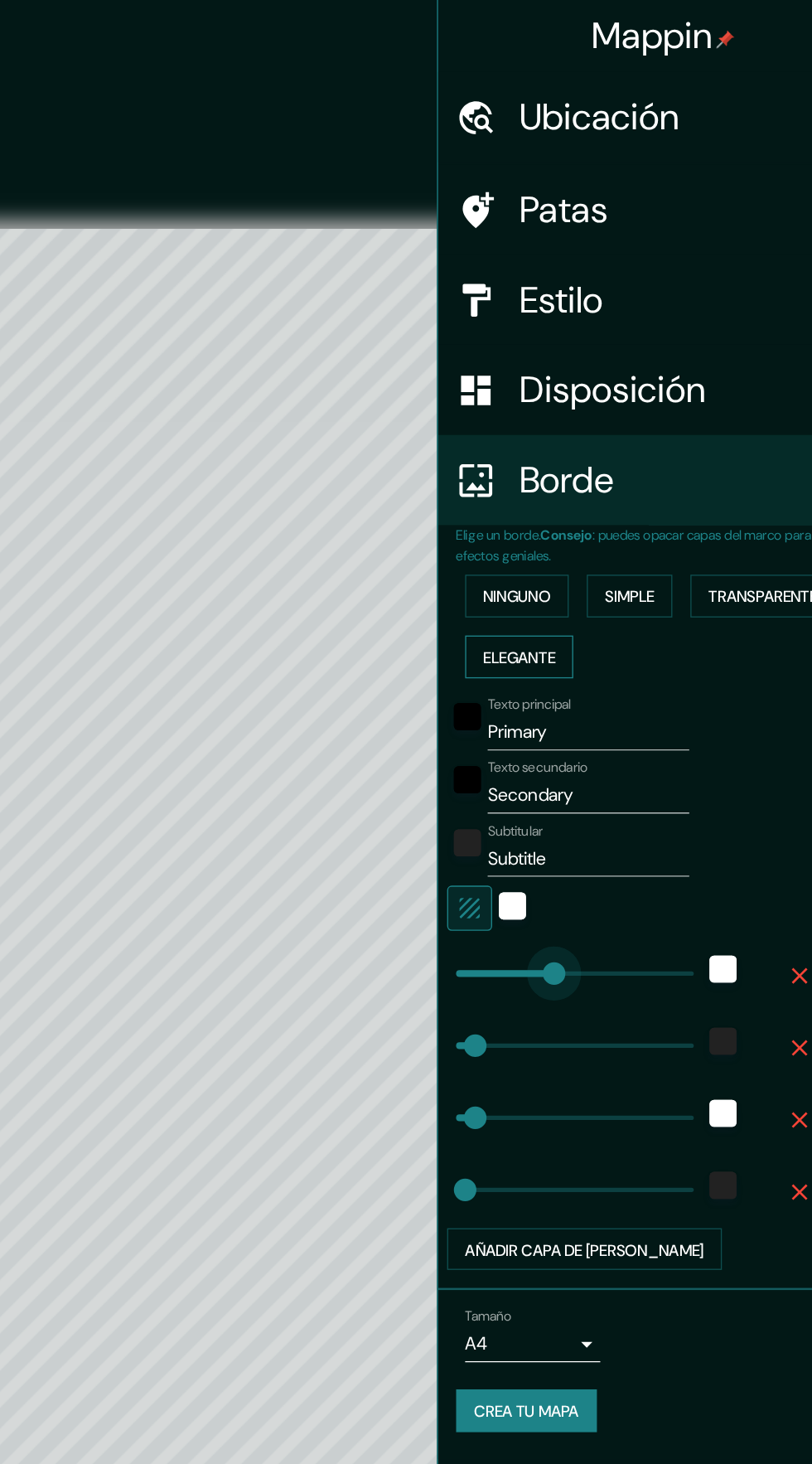
type input "266"
type input "71"
type input "35"
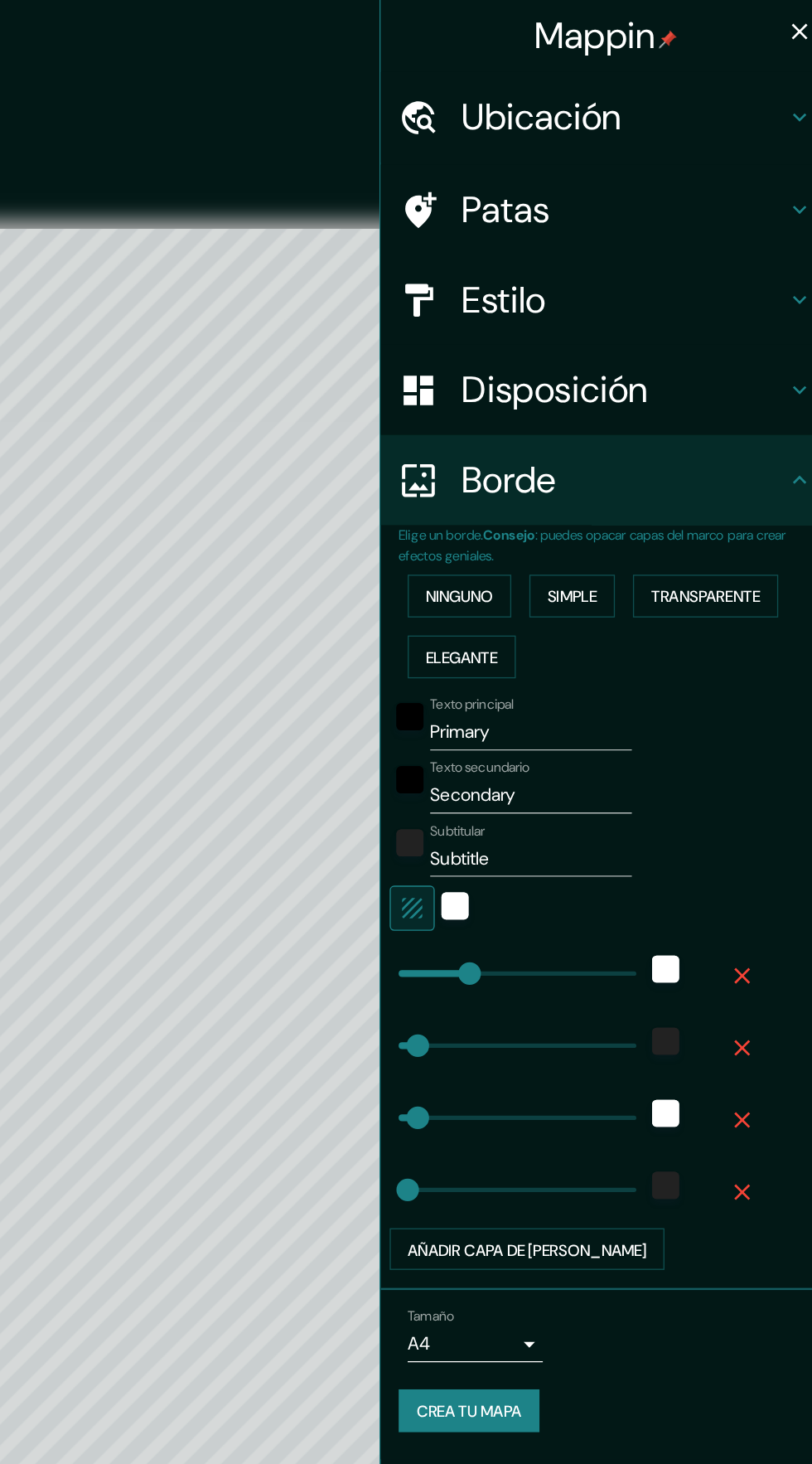
click at [715, 252] on div "Estilo" at bounding box center [646, 221] width 331 height 66
type input "71"
type input "35"
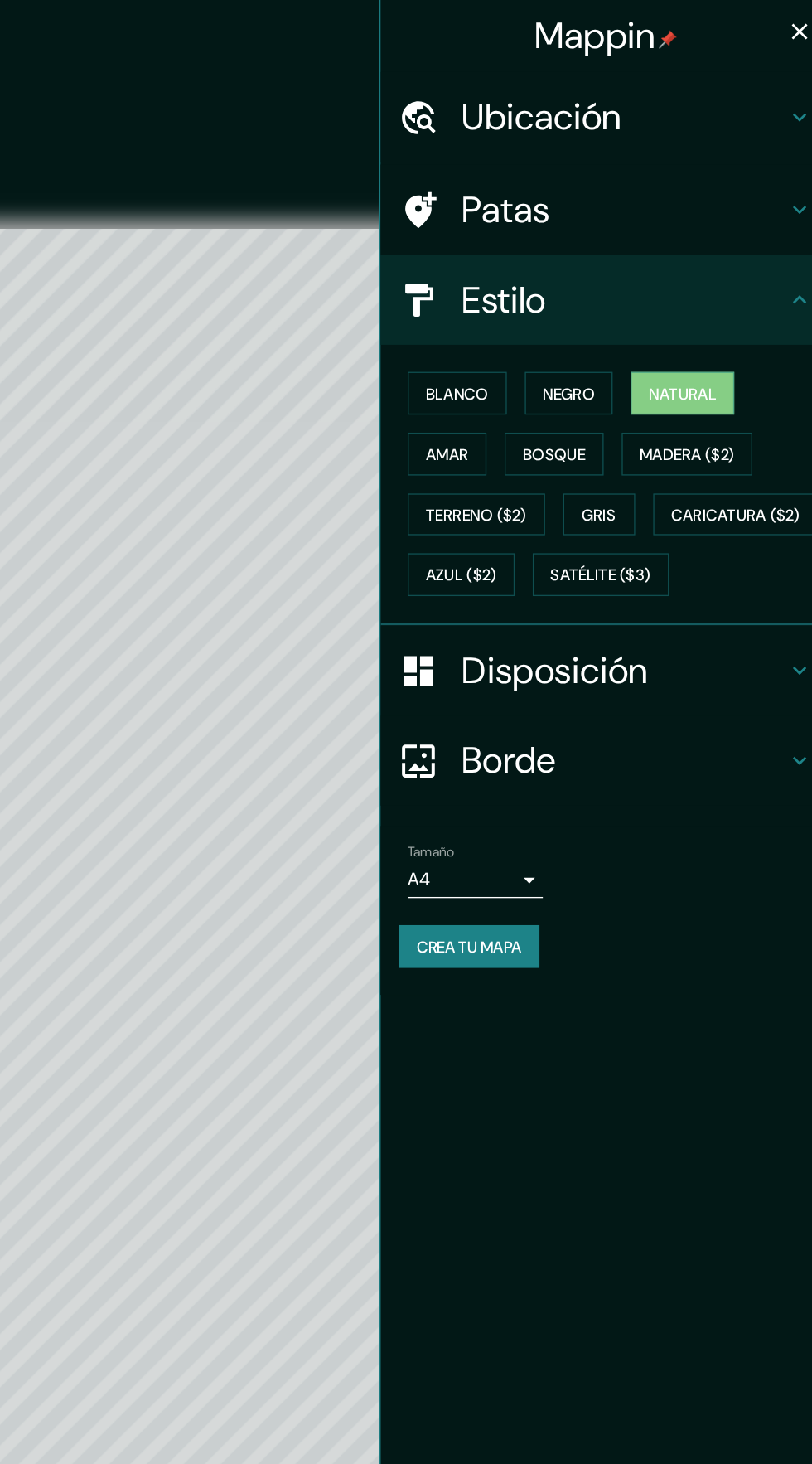
click at [580, 703] on font "Crea tu mapa" at bounding box center [546, 696] width 77 height 15
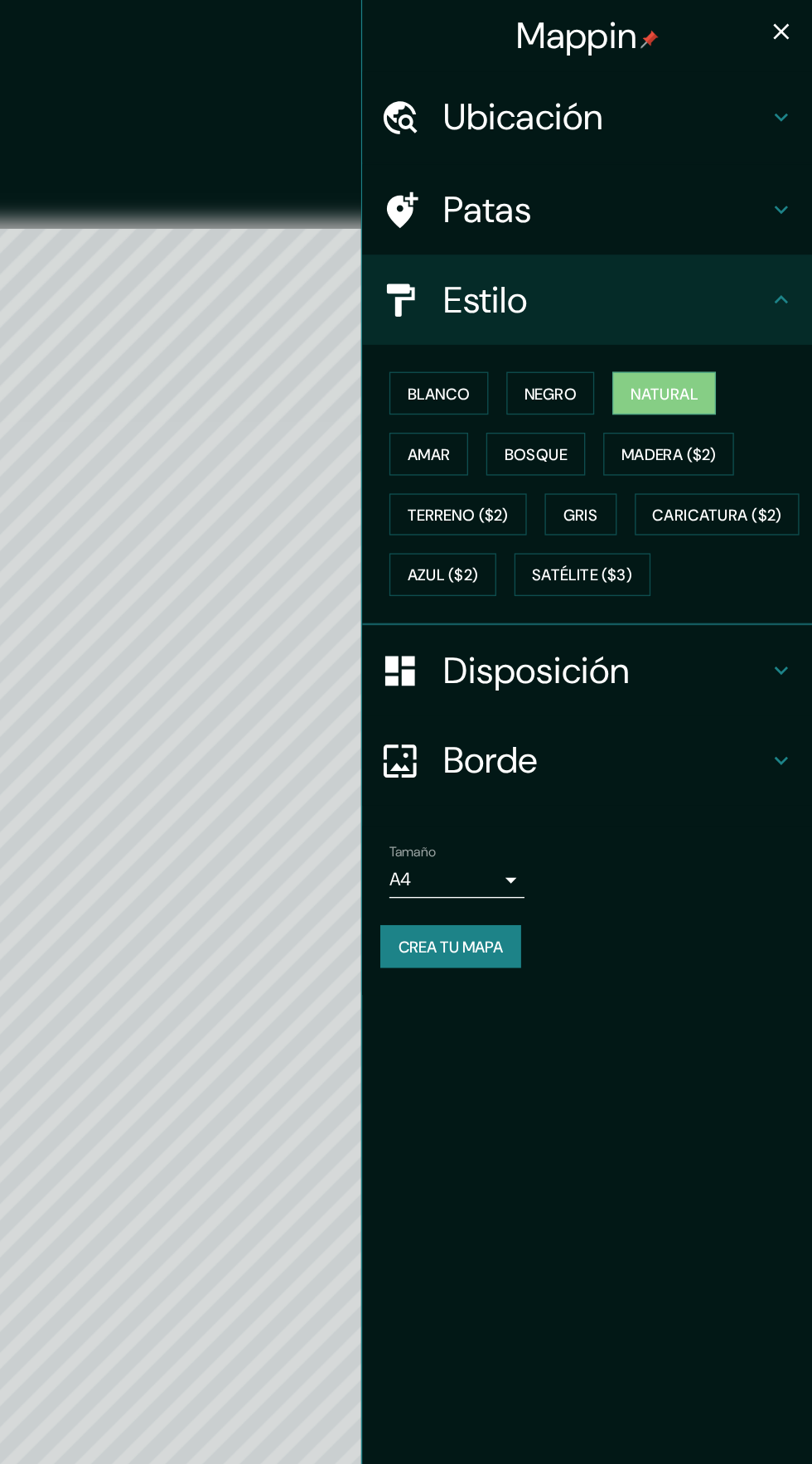
click at [797, 15] on icon "button" at bounding box center [789, 23] width 20 height 20
type input "71"
type input "35"
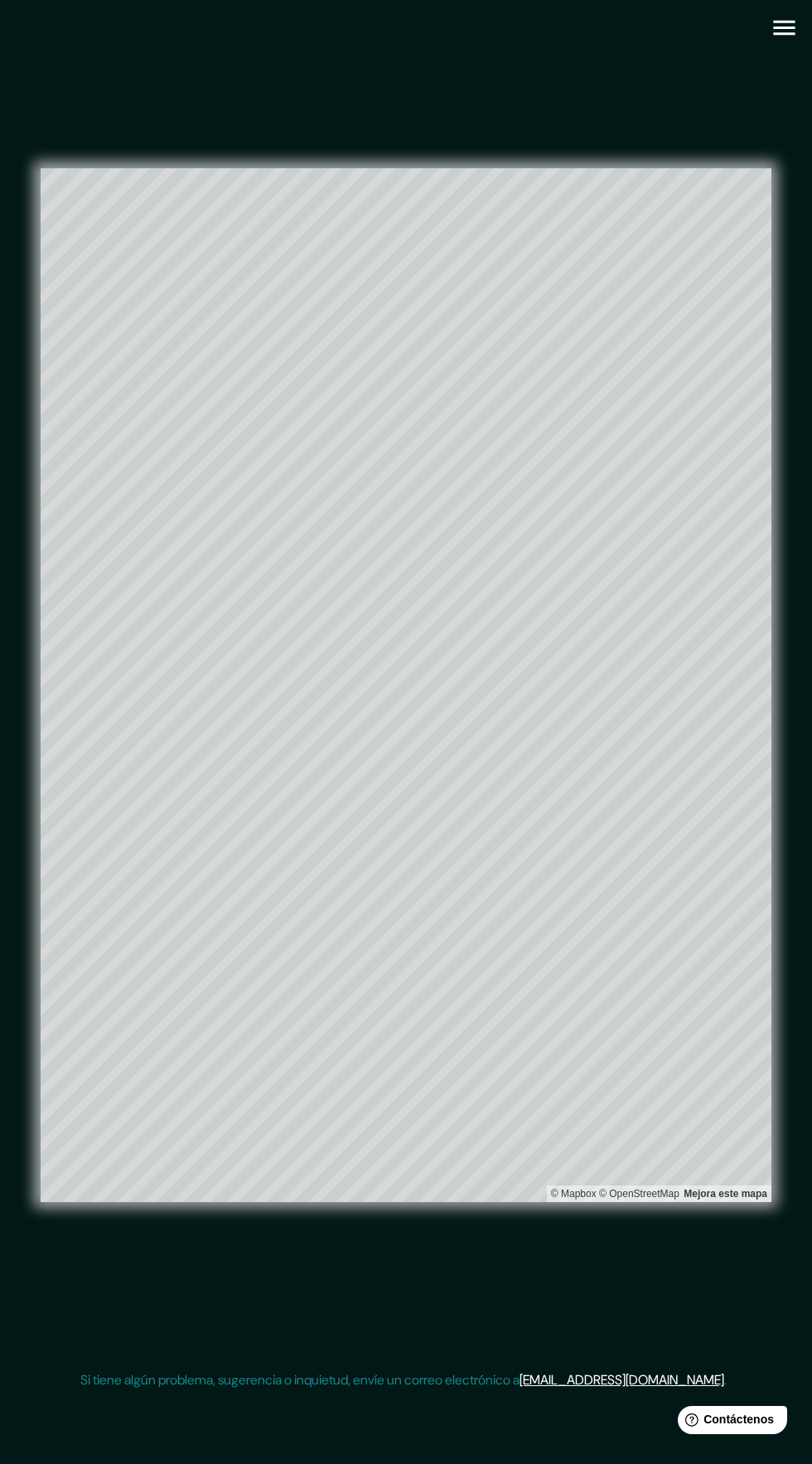
scroll to position [3, 0]
